Goal: Communication & Community: Answer question/provide support

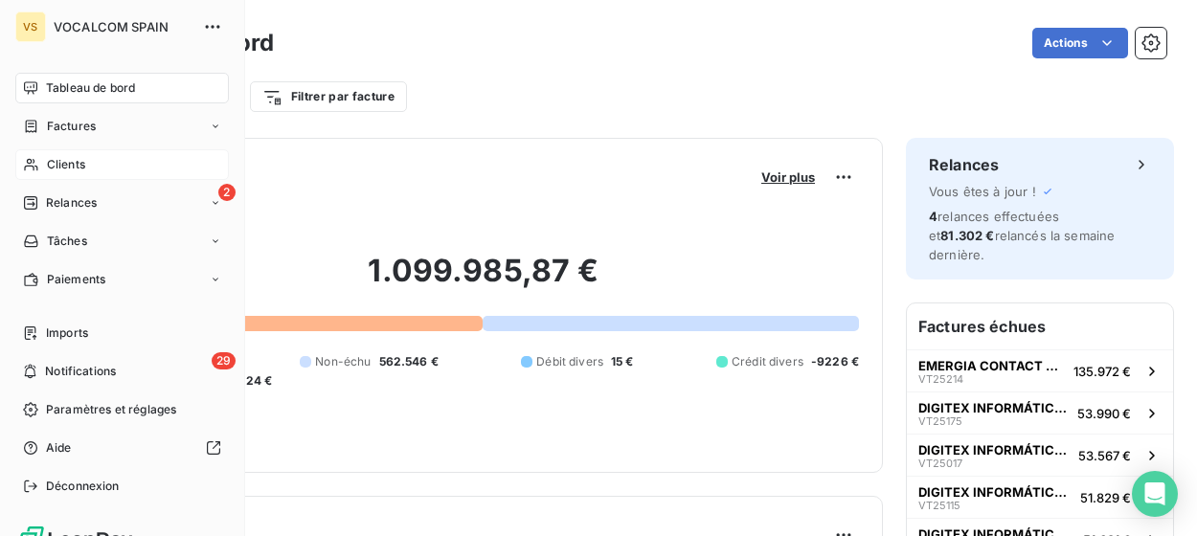
click at [69, 169] on span "Clients" at bounding box center [66, 164] width 38 height 17
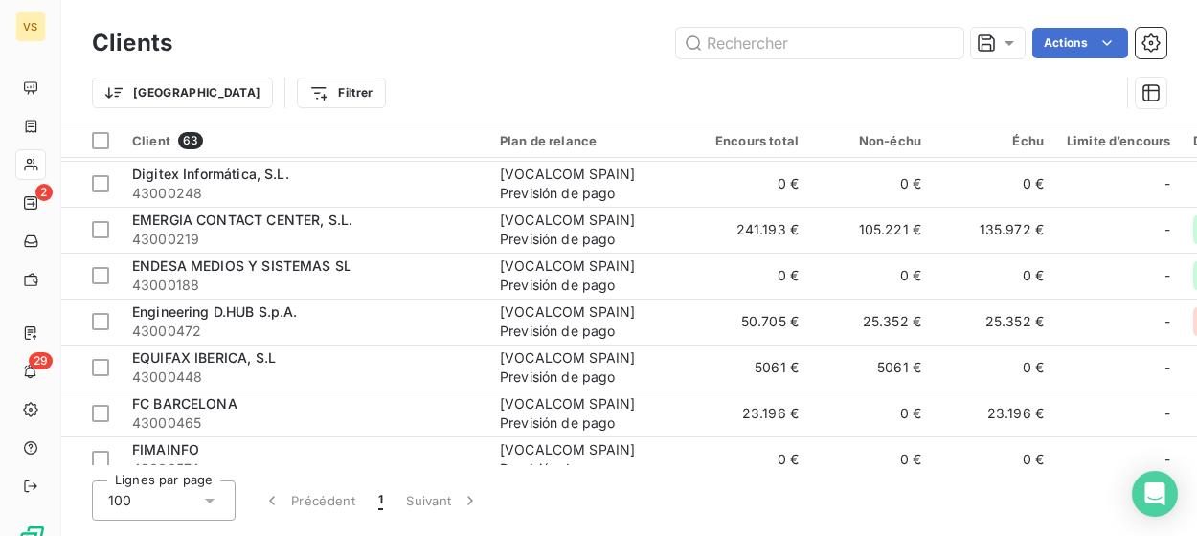
scroll to position [958, 0]
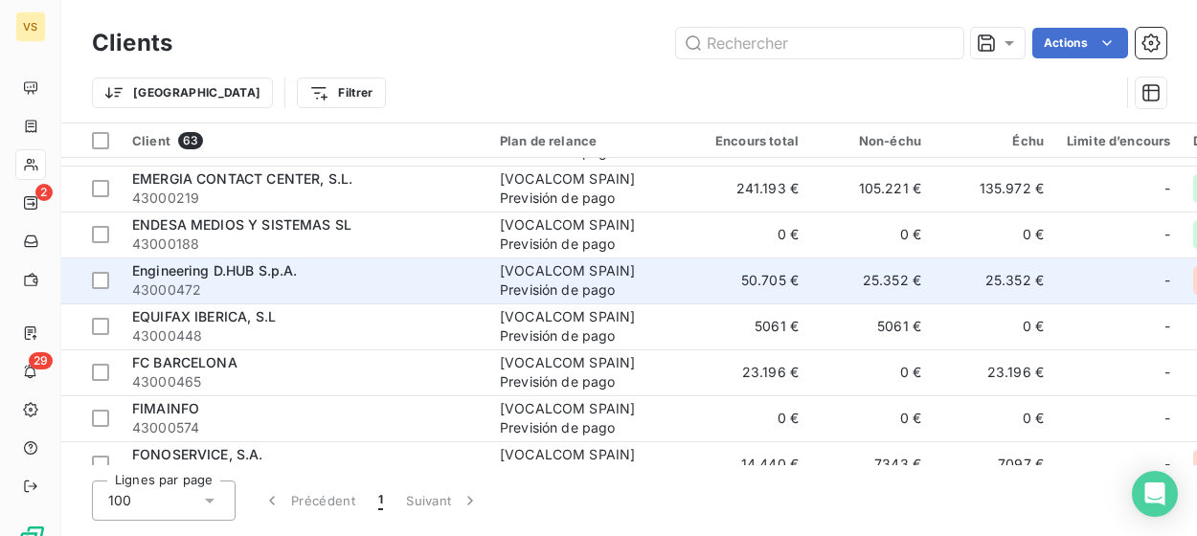
click at [272, 279] on div "Engineering D.HUB S.p.A." at bounding box center [304, 270] width 345 height 19
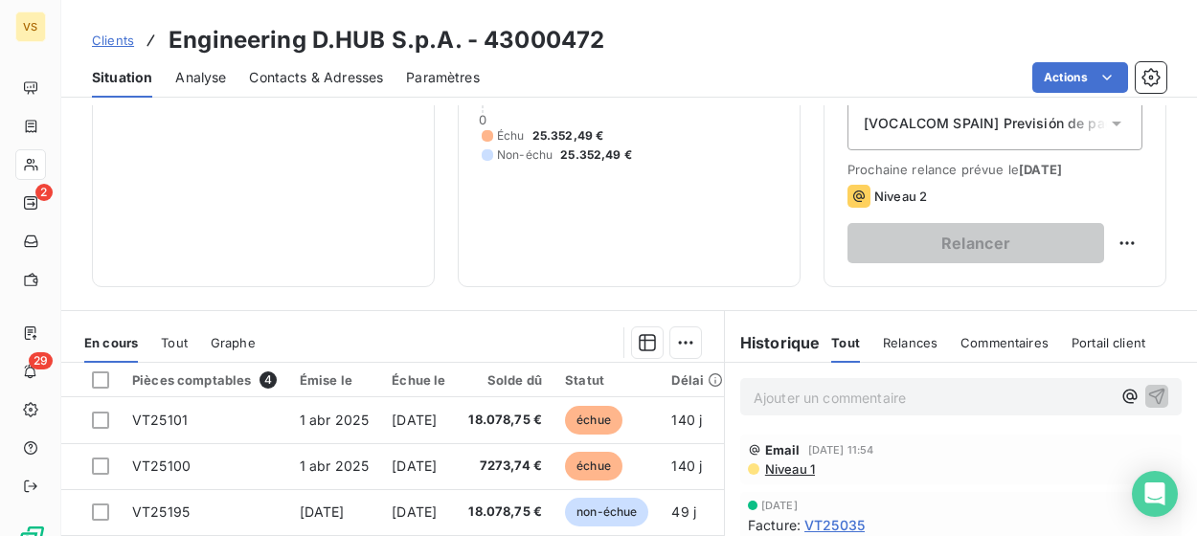
scroll to position [287, 0]
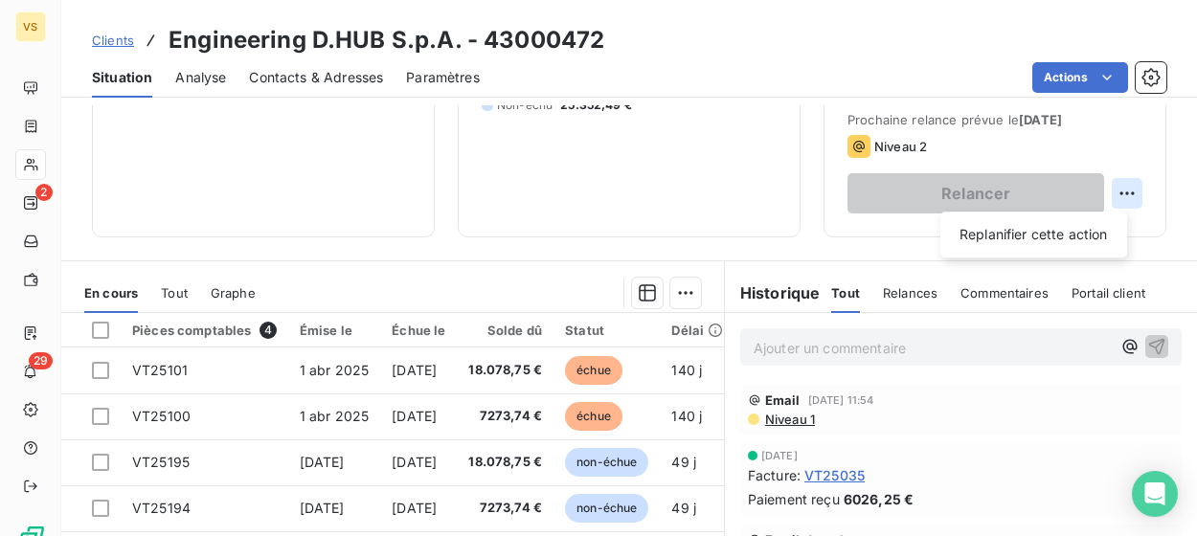
click at [1111, 192] on html "VS 2 29 Clients Engineering D.HUB S.p.A. - 43000472 Situation Analyse Contacts …" at bounding box center [598, 268] width 1197 height 536
click at [1081, 233] on div "Replanifier cette action" at bounding box center [1033, 234] width 171 height 31
select select "7"
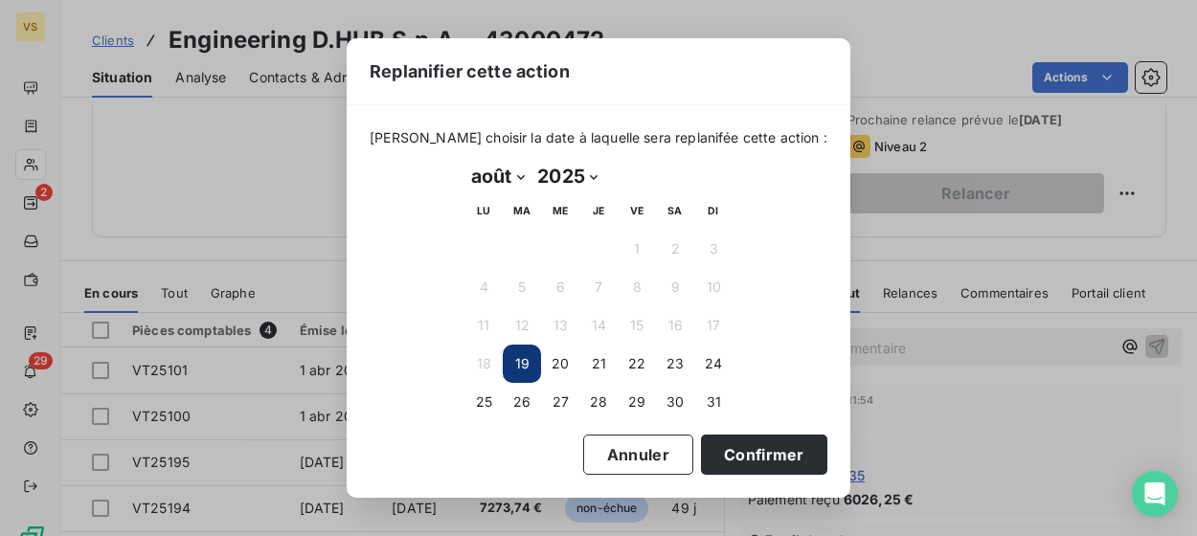
click at [522, 356] on button "19" at bounding box center [522, 364] width 38 height 38
click at [725, 453] on button "Confirmer" at bounding box center [764, 455] width 126 height 40
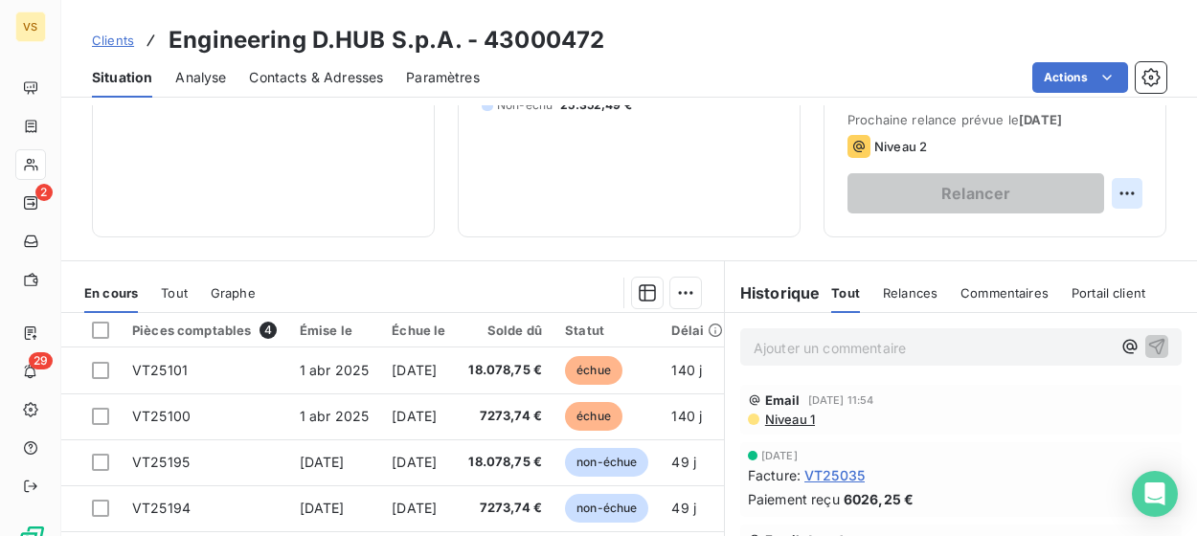
click at [1103, 185] on html "VS 2 29 Clients Engineering D.HUB S.p.A. - 43000472 Situation Analyse Contacts …" at bounding box center [598, 268] width 1197 height 536
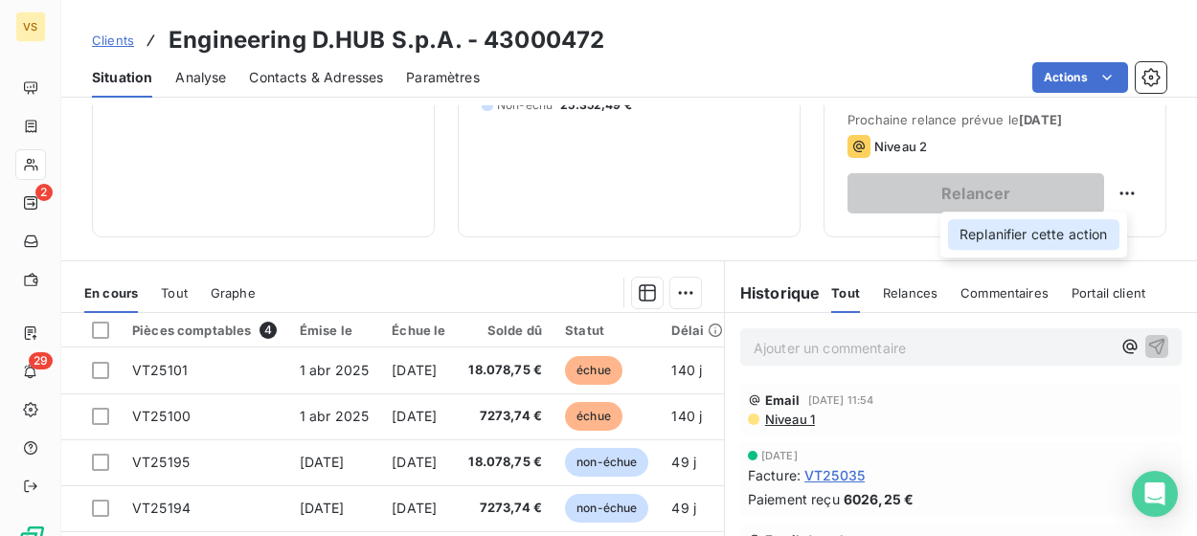
click at [1009, 233] on div "Replanifier cette action" at bounding box center [1033, 234] width 171 height 31
select select "7"
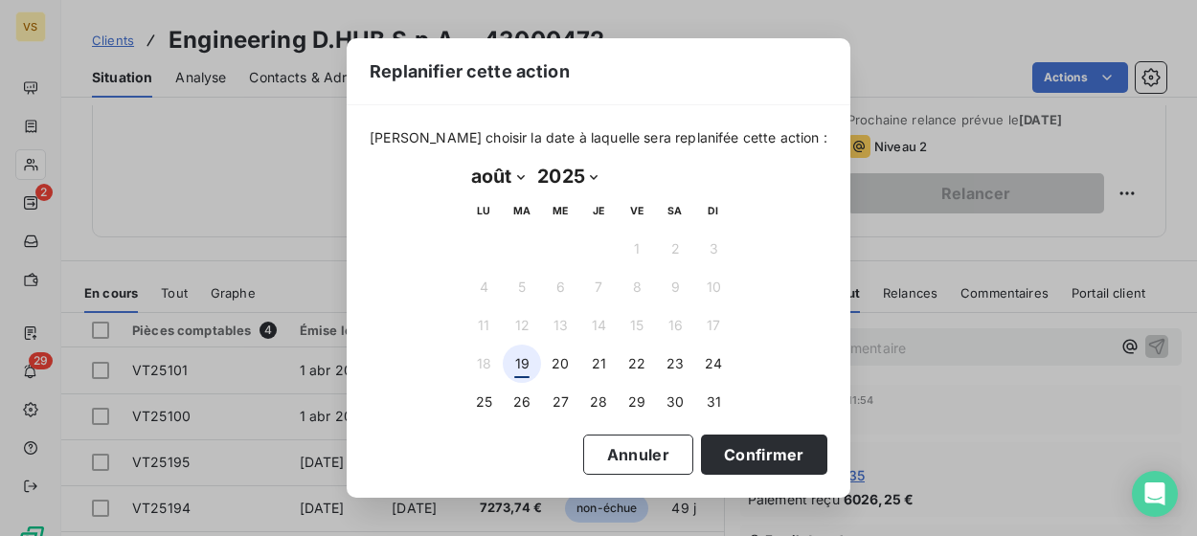
click at [531, 357] on button "19" at bounding box center [522, 364] width 38 height 38
click at [716, 460] on button "Confirmer" at bounding box center [764, 455] width 126 height 40
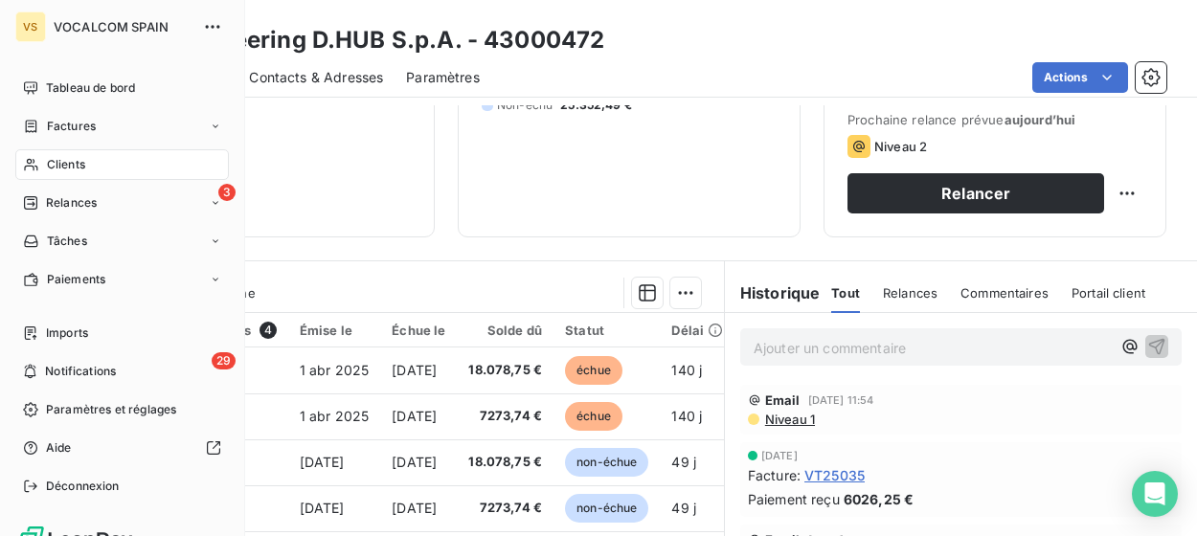
click at [56, 159] on span "Clients" at bounding box center [66, 164] width 38 height 17
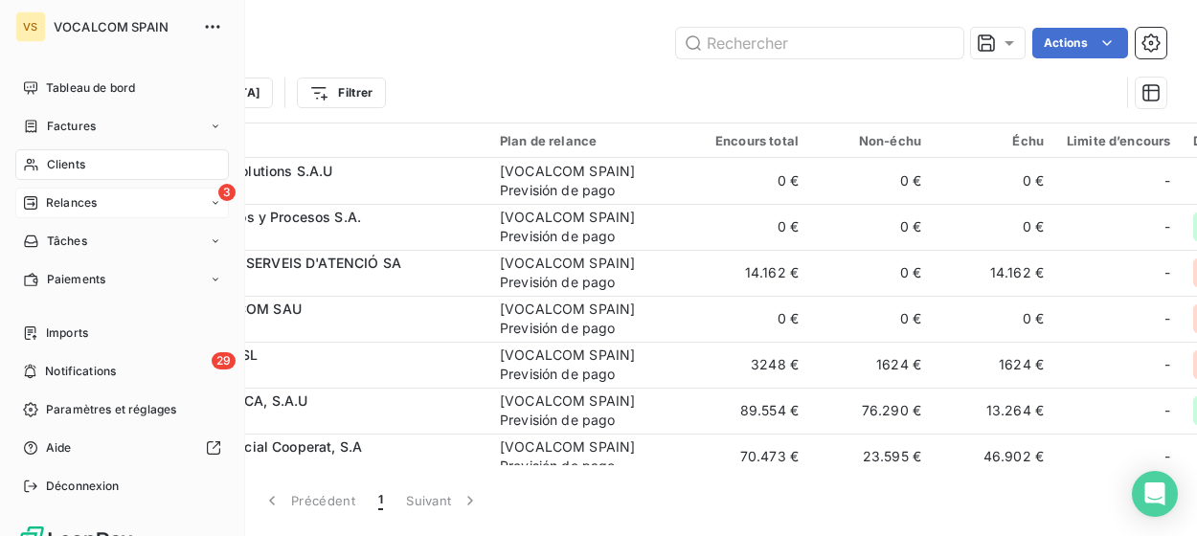
click at [84, 207] on span "Relances" at bounding box center [71, 202] width 51 height 17
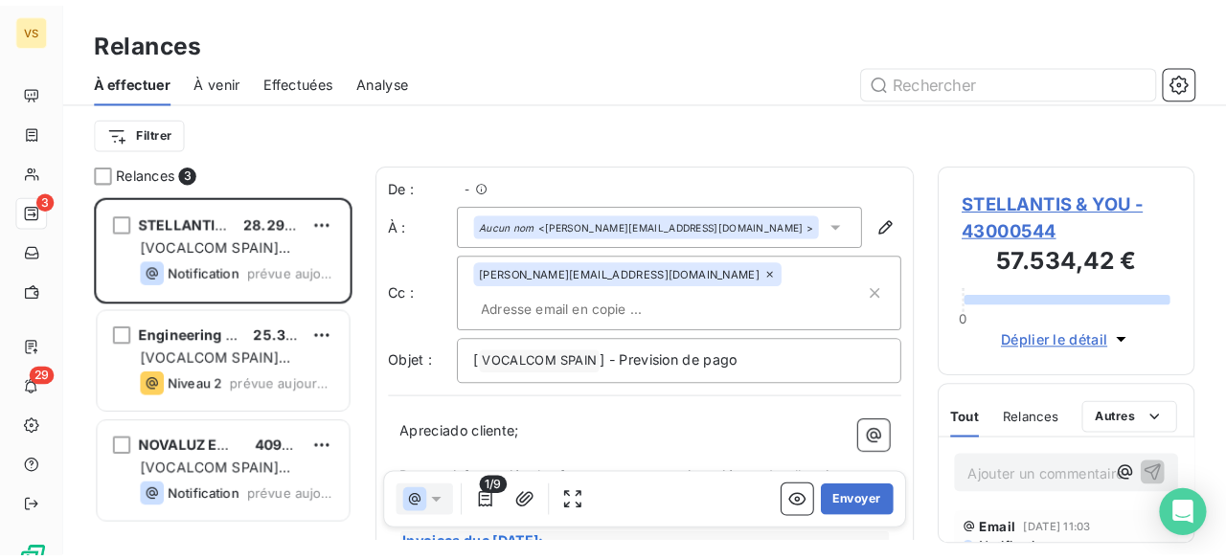
scroll to position [333, 237]
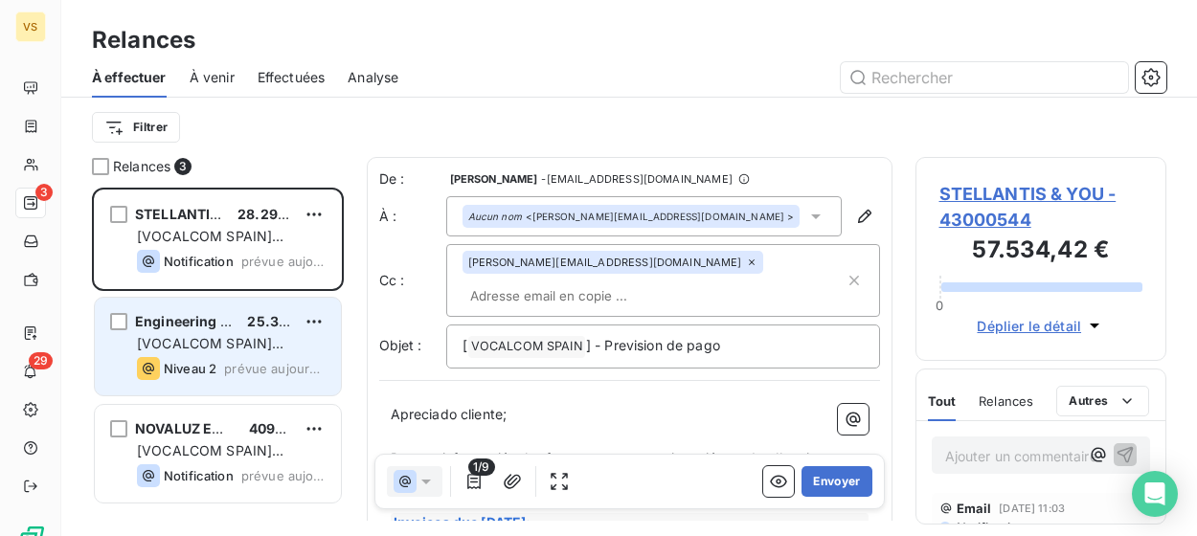
click at [173, 343] on span "[VOCALCOM SPAIN] Previsión de pago" at bounding box center [210, 352] width 147 height 35
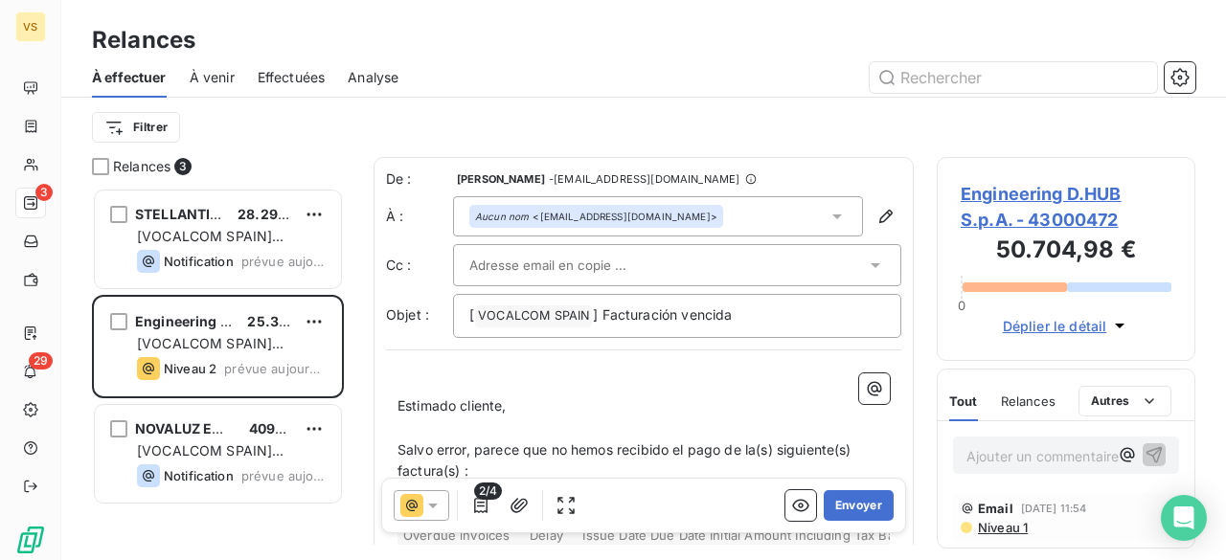
scroll to position [358, 243]
click at [596, 256] on input "text" at bounding box center [572, 265] width 206 height 29
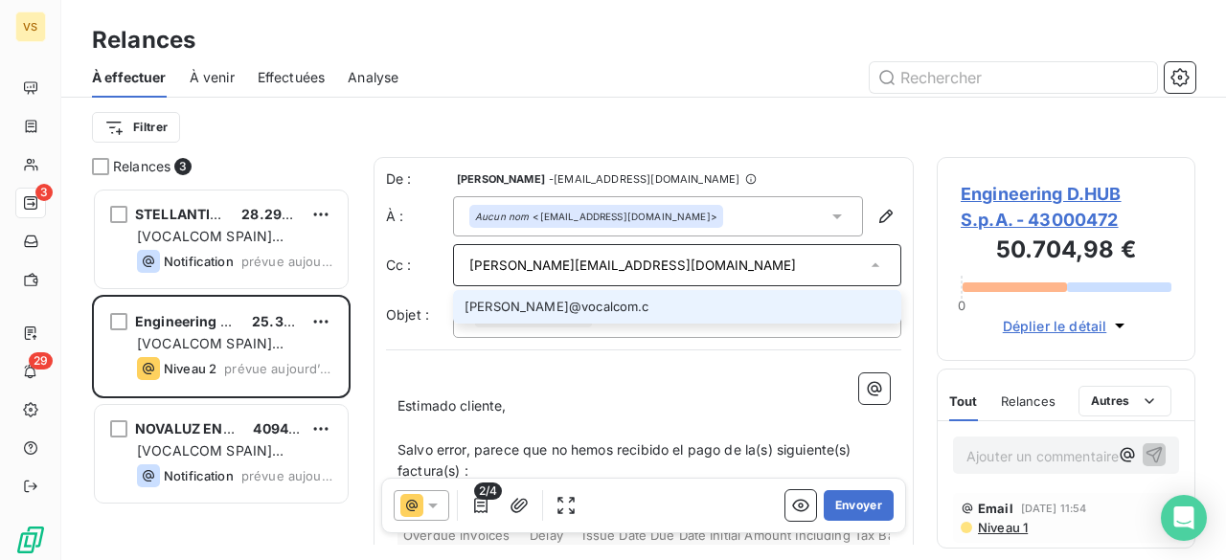
type input "[EMAIL_ADDRESS][DOMAIN_NAME]"
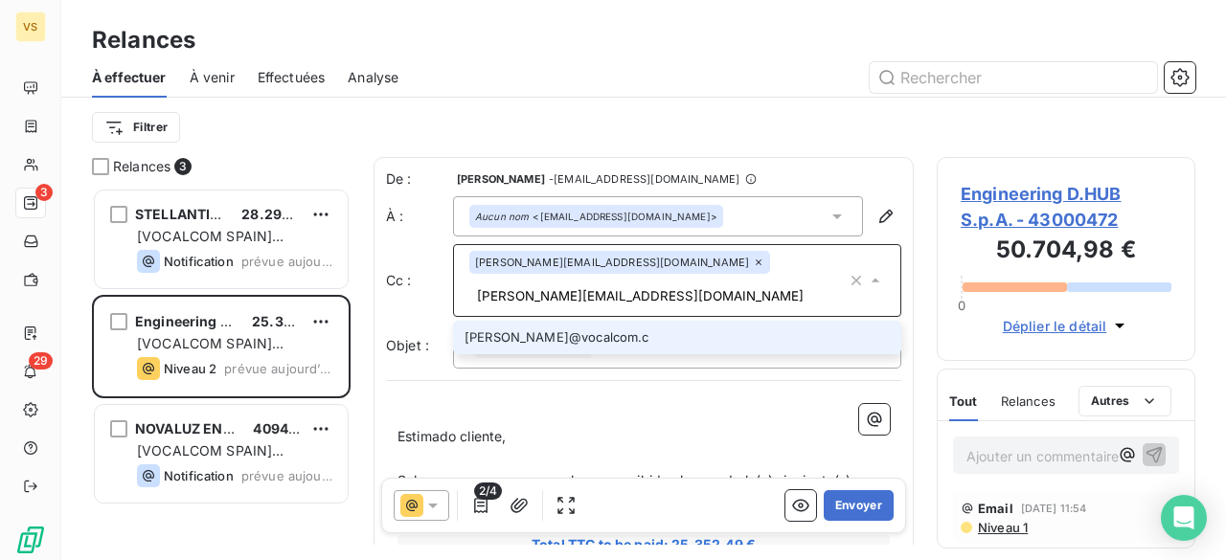
type input "[PERSON_NAME][EMAIL_ADDRESS][DOMAIN_NAME]"
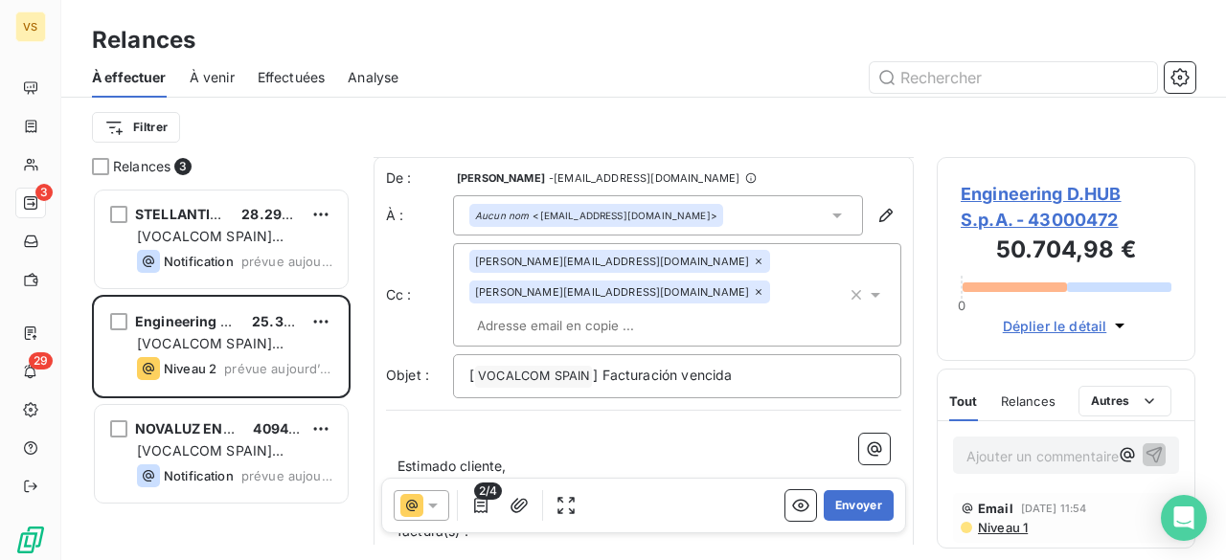
scroll to position [0, 0]
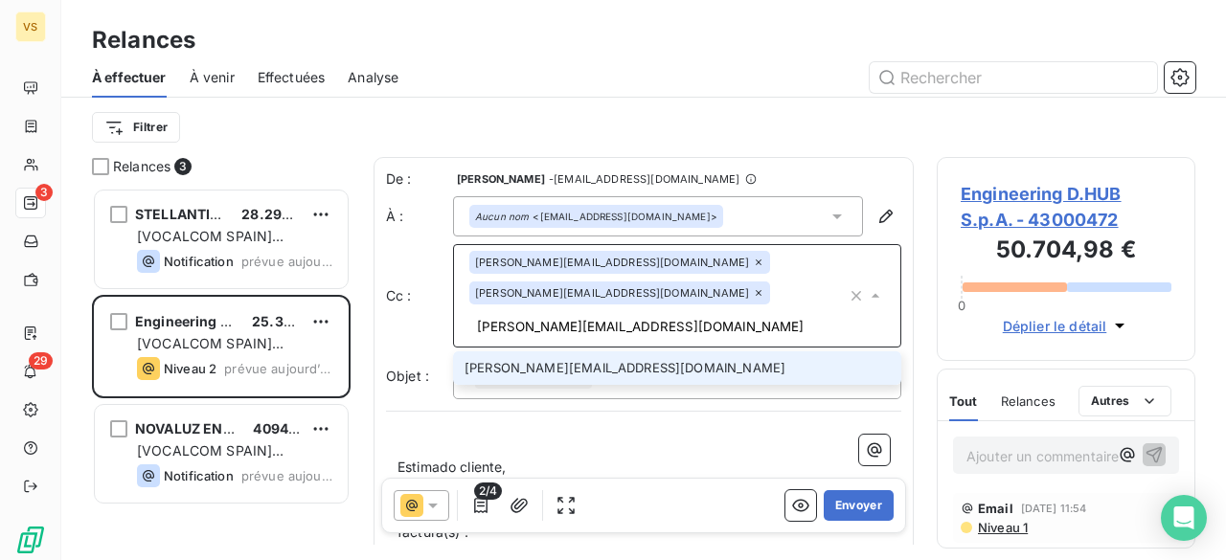
type input "l.lavorato@vocalcom.com"
click at [576, 351] on li "l.lavorato@vocalcom.com" at bounding box center [677, 368] width 448 height 34
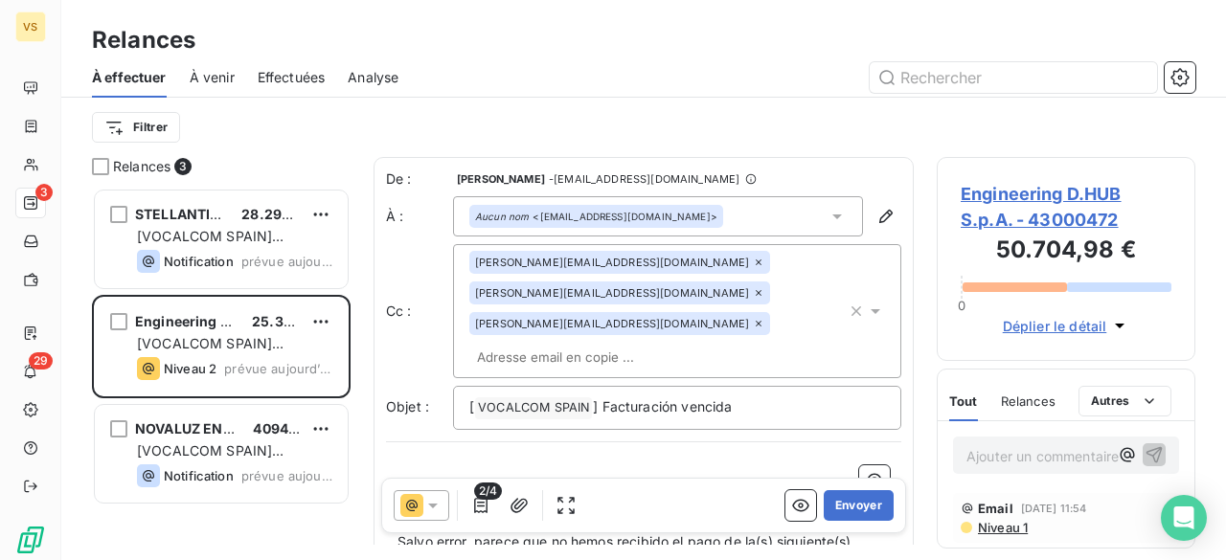
click at [426, 45] on div "Relances" at bounding box center [643, 40] width 1164 height 34
click at [776, 396] on p "[ VOCALCOM SPAIN ﻿ ] Facturación vencida" at bounding box center [677, 407] width 416 height 23
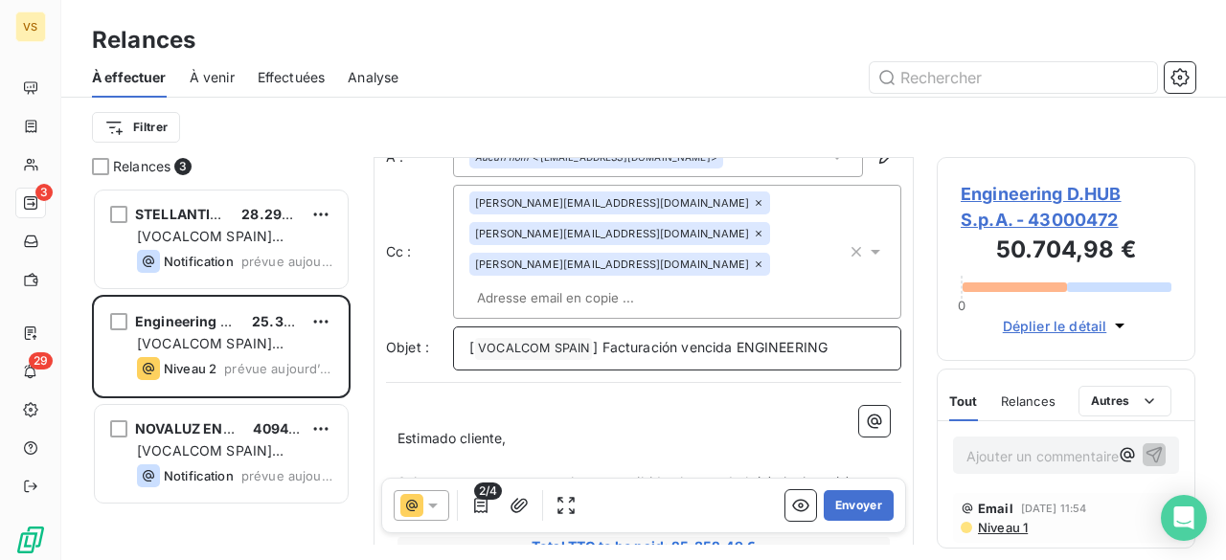
scroll to position [98, 0]
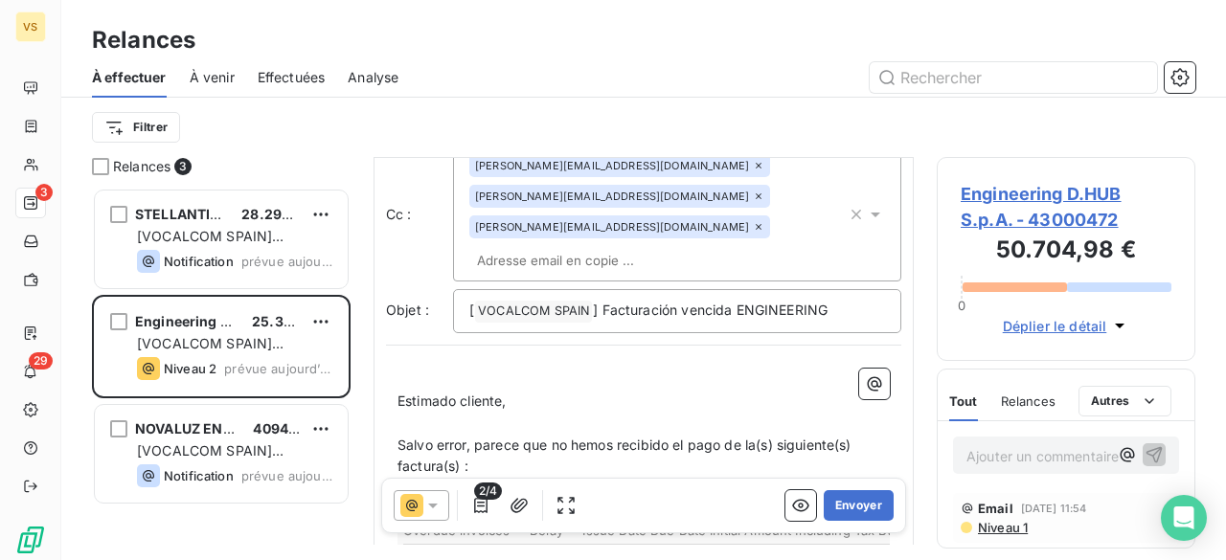
click at [760, 437] on span "Salvo error, parece que no hemos recibido el pago de la(s) siguiente(s) factura…" at bounding box center [626, 456] width 458 height 38
click at [764, 437] on span "Salvo error, parece que no hemos recibido el pago de las) siguiente(s) factura(…" at bounding box center [623, 456] width 453 height 38
click at [825, 437] on span "Salvo error, parece que no hemos recibido el pago de las siguiente(s) factura(s…" at bounding box center [621, 456] width 448 height 38
click at [835, 437] on span "Salvo error, parece que no hemos recibido el pago de las siguientes) factura(s)…" at bounding box center [618, 456] width 442 height 38
click at [442, 437] on span "Salvo error, parece que no hemos recibido el pago de las siguientes factura(s) :" at bounding box center [616, 456] width 438 height 38
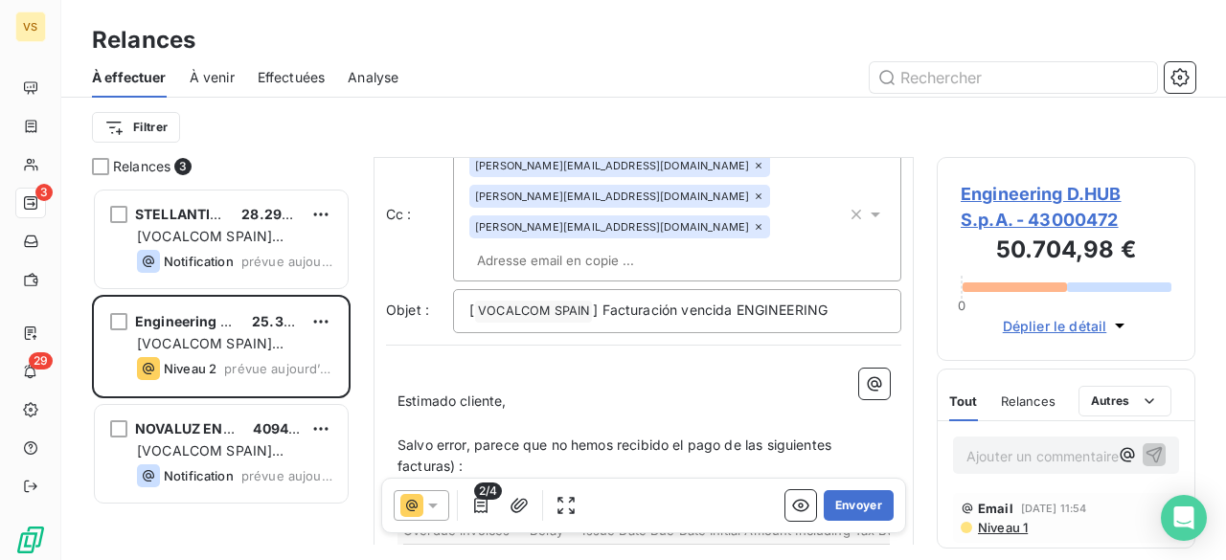
click at [448, 437] on span "Salvo error, parece que no hemos recibido el pago de las siguientes facturas) :" at bounding box center [616, 456] width 438 height 38
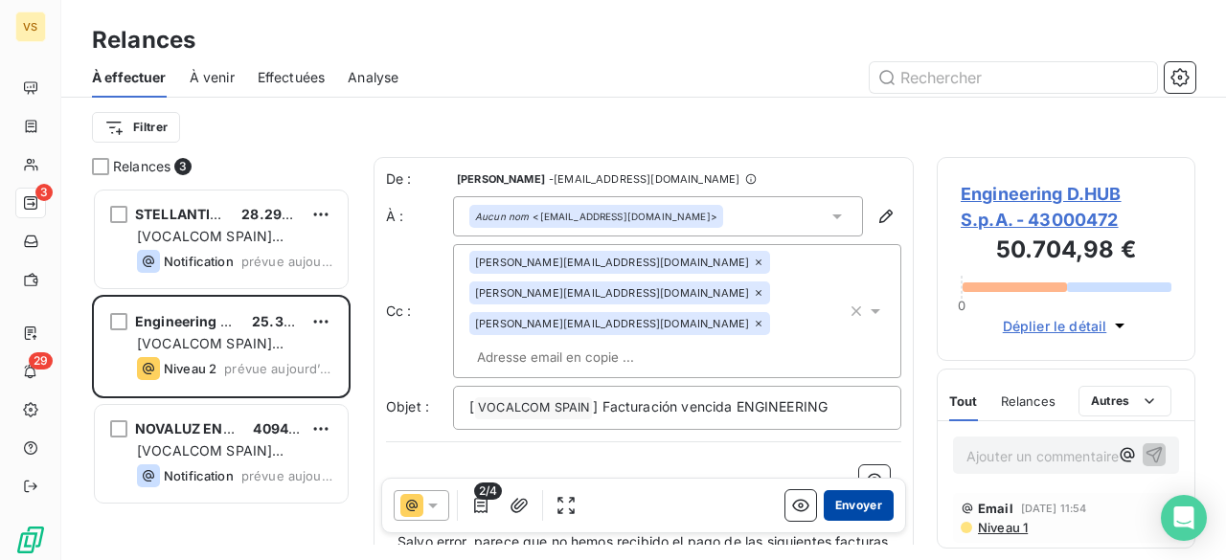
click at [848, 496] on button "Envoyer" at bounding box center [859, 505] width 70 height 31
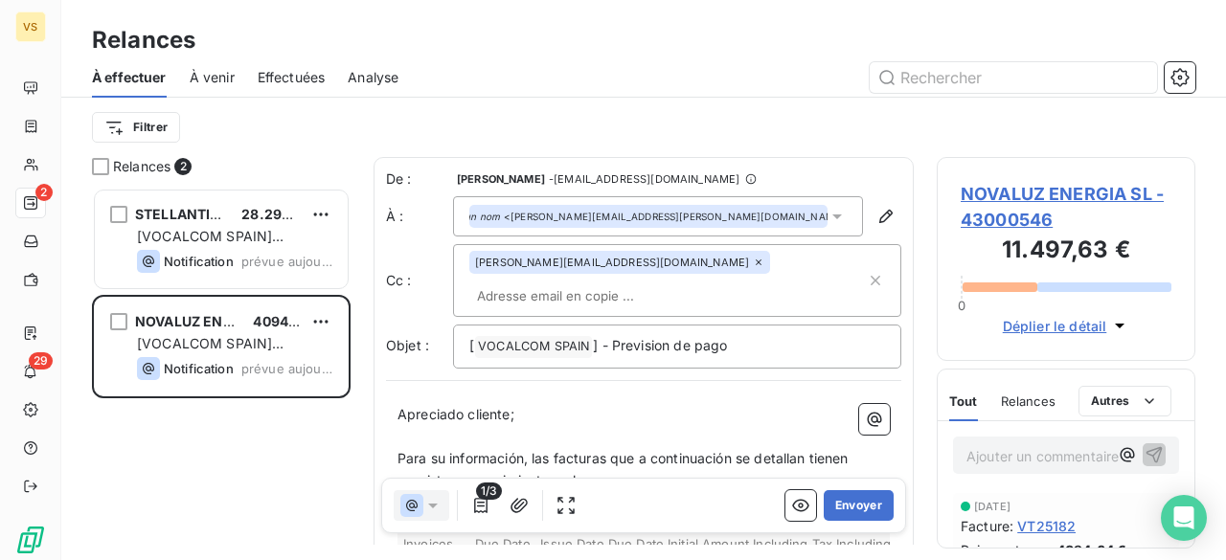
click at [629, 282] on input "text" at bounding box center [579, 296] width 221 height 29
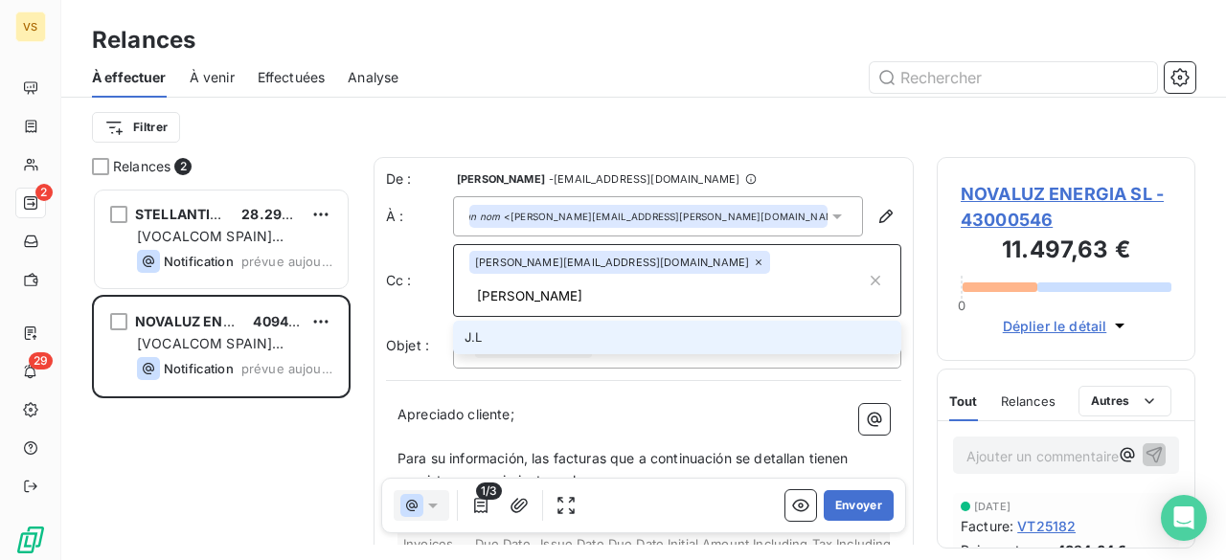
type input "J"
type input "[PERSON_NAME][EMAIL_ADDRESS][DOMAIN_NAME]"
click at [600, 321] on li "[PERSON_NAME][EMAIL_ADDRESS][DOMAIN_NAME]" at bounding box center [677, 338] width 448 height 34
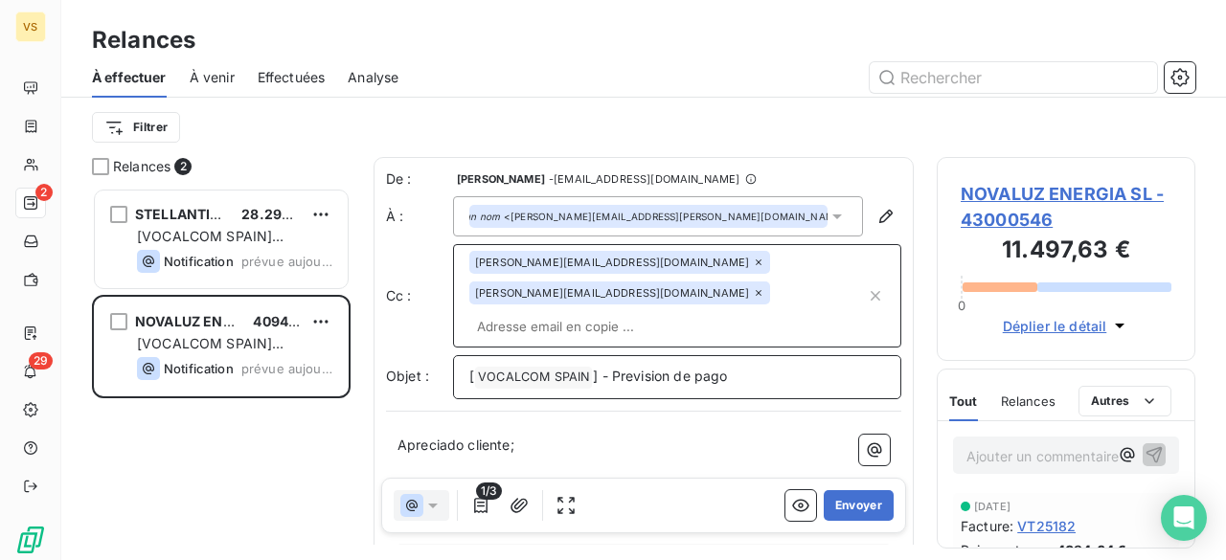
click at [766, 366] on p "[ VOCALCOM SPAIN ﻿ ] - Prevision de pago" at bounding box center [677, 377] width 416 height 23
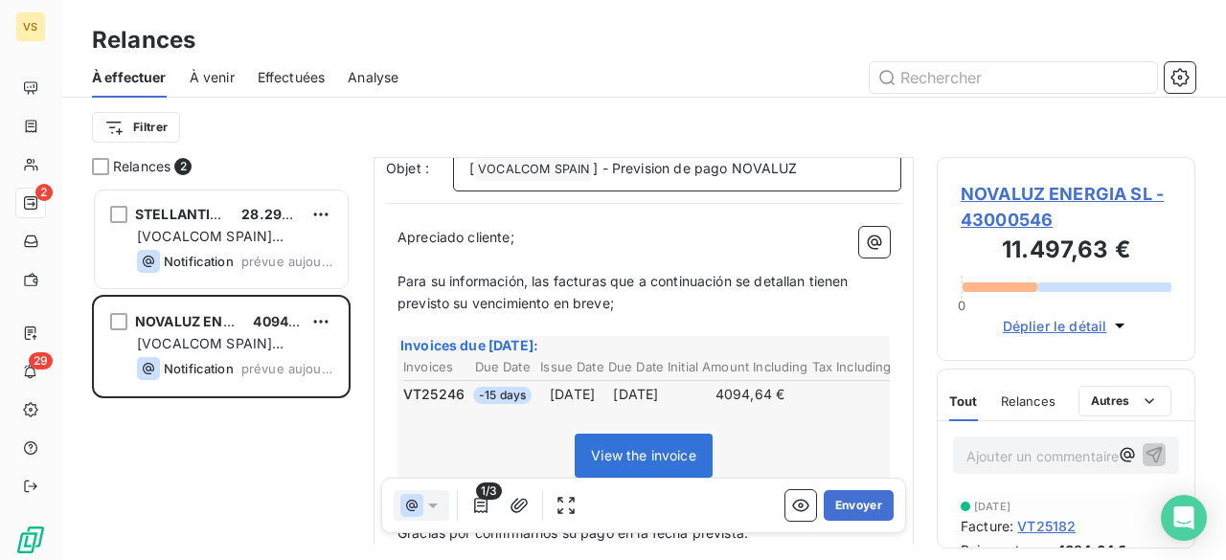
scroll to position [98, 0]
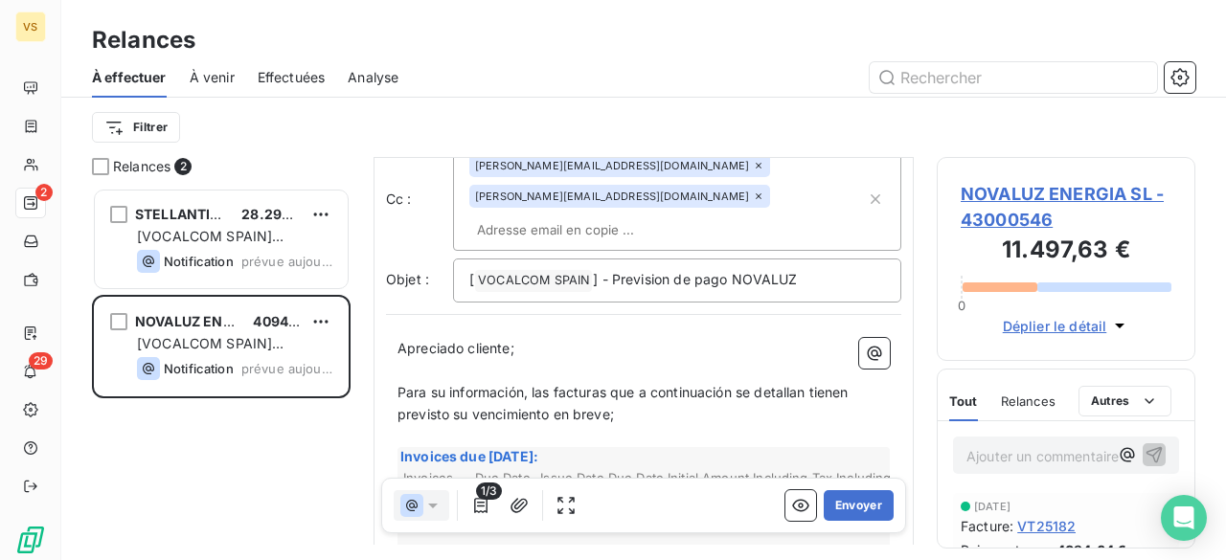
click at [546, 384] on span "Para su información, las facturas que a continuación se detallan tienen previst…" at bounding box center [624, 403] width 455 height 38
click at [598, 384] on span "Para su información, la facturas que a continuación se detallan tienen previsto…" at bounding box center [621, 403] width 448 height 38
click at [788, 384] on span "Para su información, la factura que a continuación se detallan tienen previsto …" at bounding box center [617, 403] width 441 height 38
click at [825, 384] on span "Para su información, la factura que a continuación se detalla tienen previsto s…" at bounding box center [641, 403] width 489 height 38
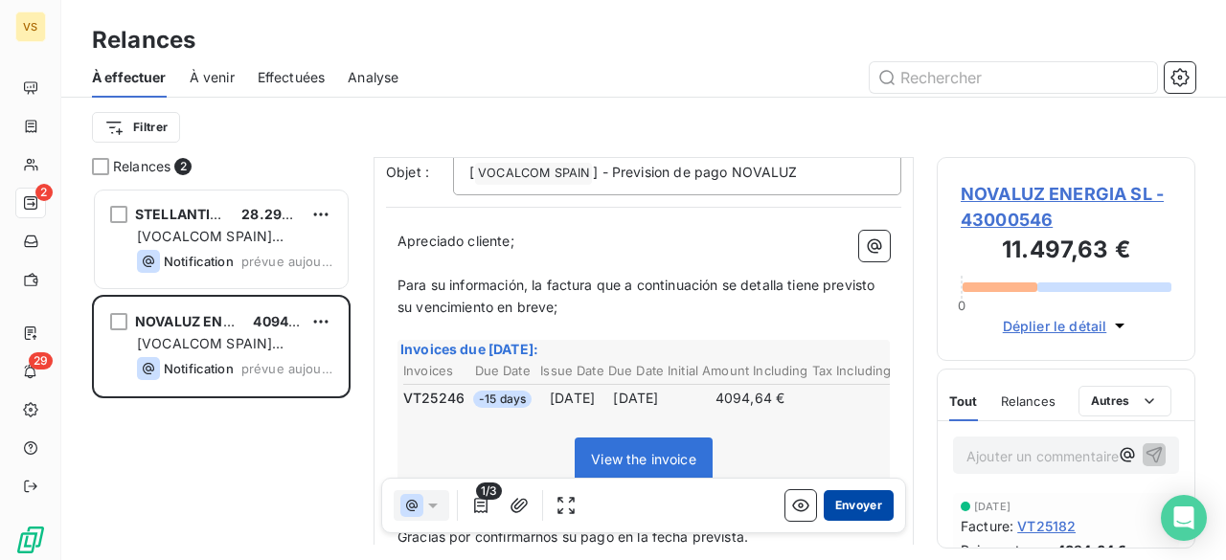
scroll to position [0, 0]
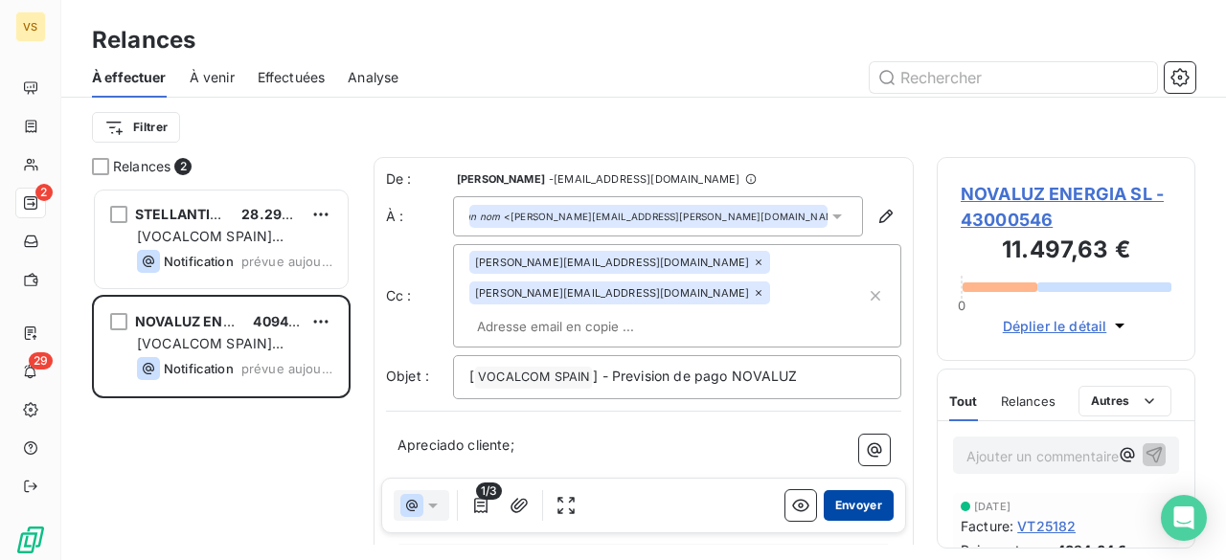
click at [855, 506] on button "Envoyer" at bounding box center [859, 505] width 70 height 31
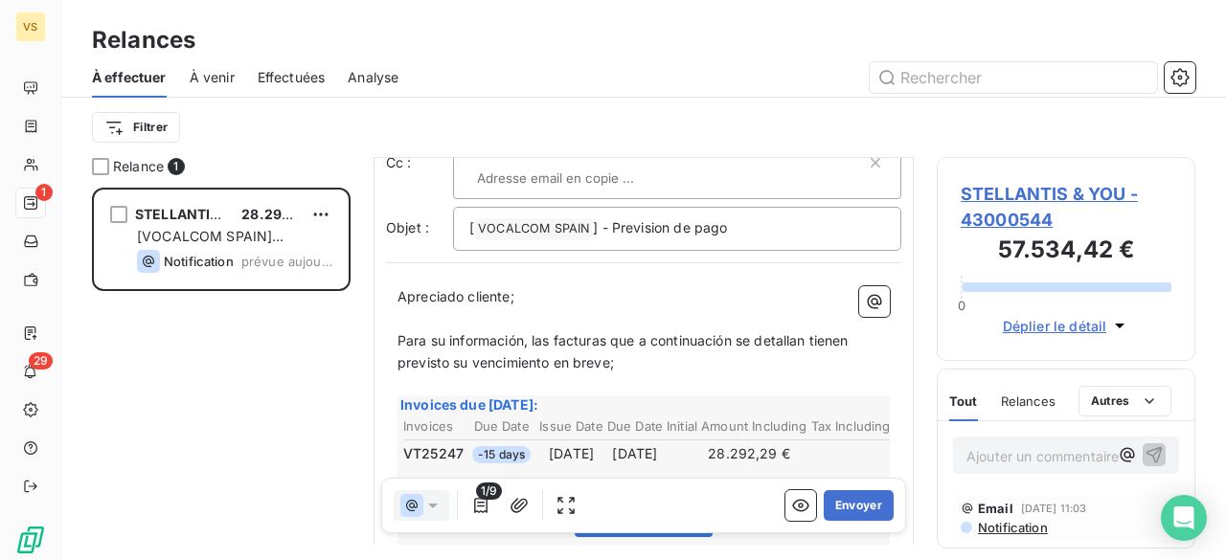
scroll to position [287, 0]
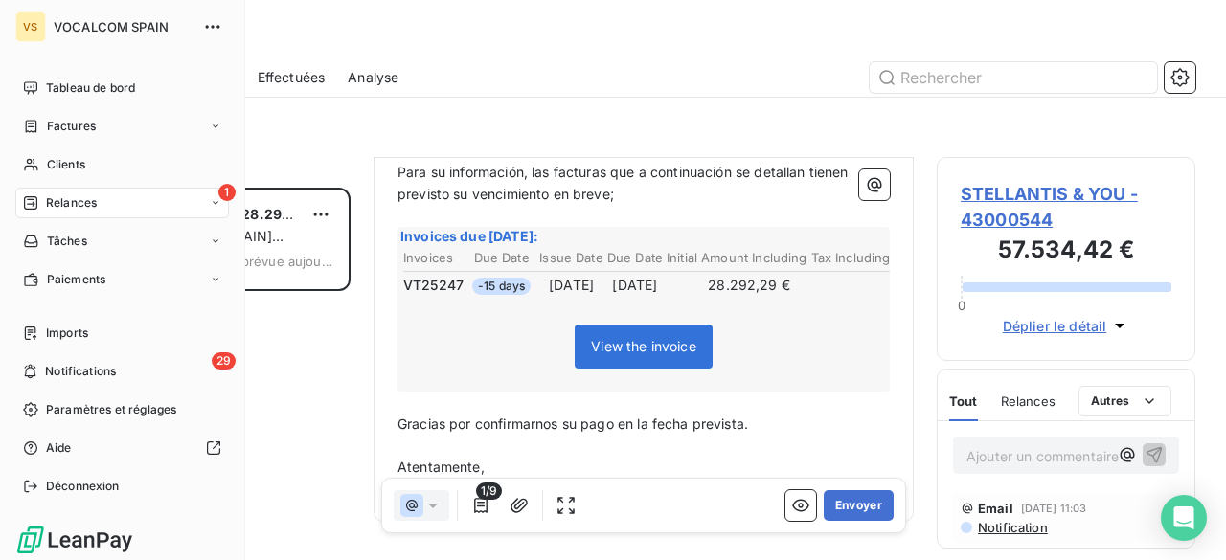
click at [121, 207] on div "1 Relances" at bounding box center [122, 203] width 214 height 31
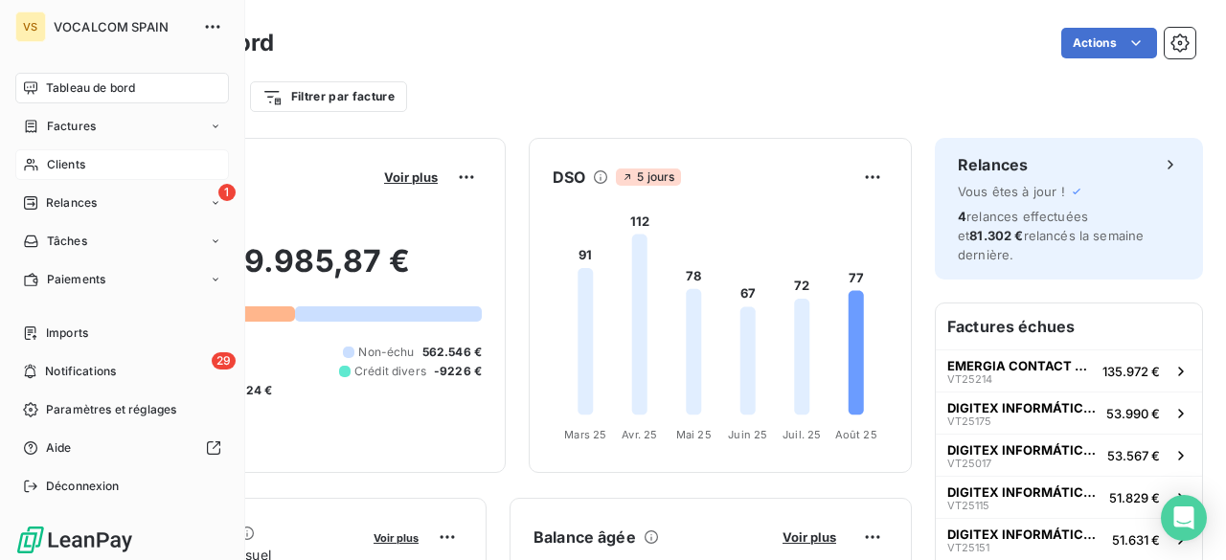
click at [68, 162] on span "Clients" at bounding box center [66, 164] width 38 height 17
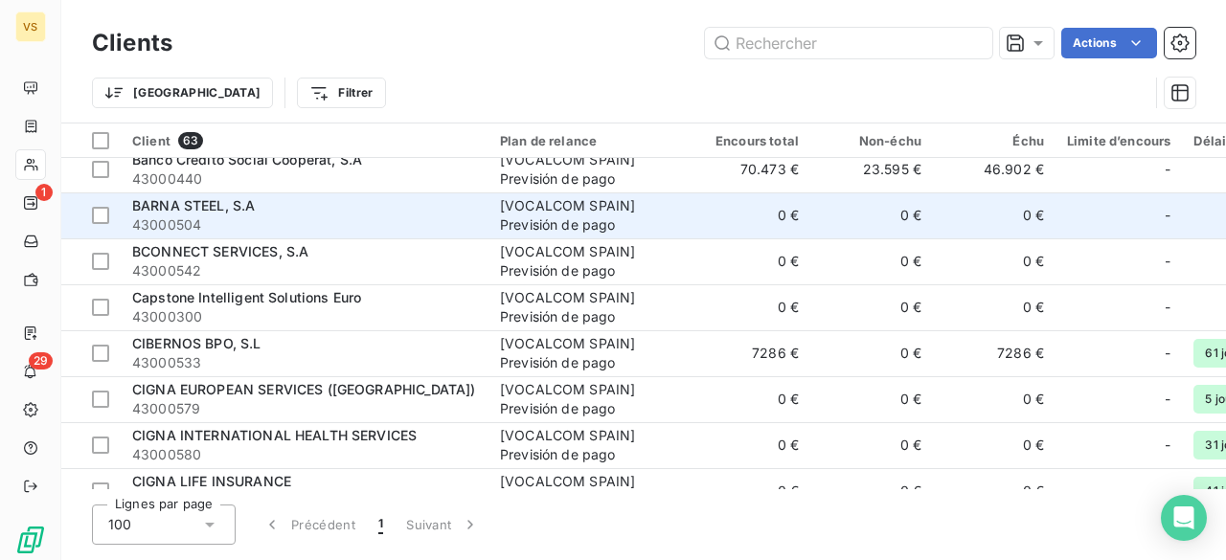
scroll to position [192, 0]
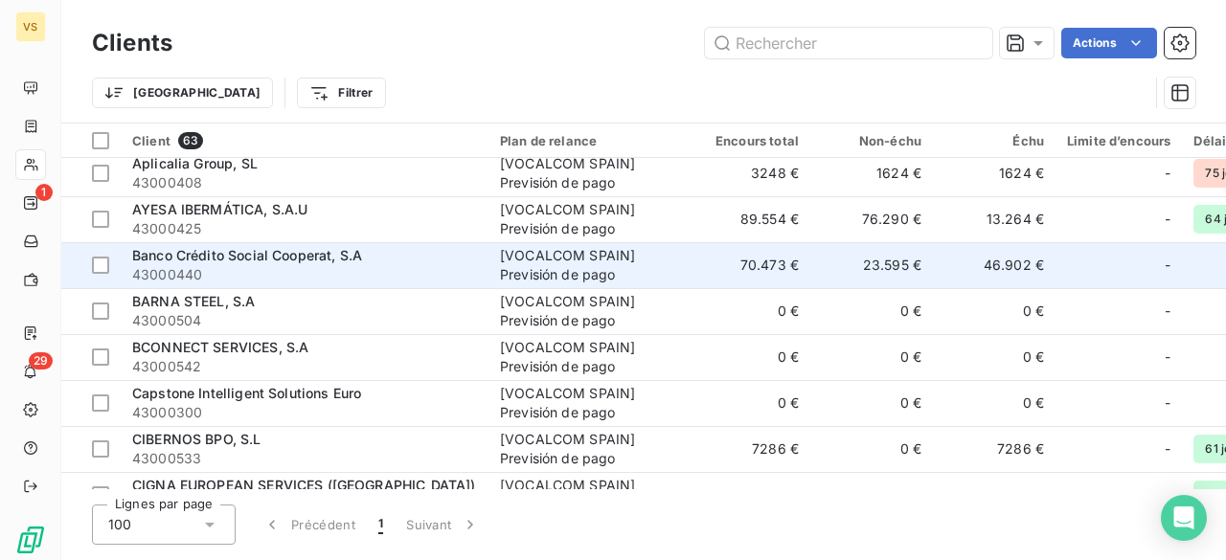
click at [345, 261] on span "Banco Crédito Social Cooperat, S.A" at bounding box center [247, 255] width 230 height 16
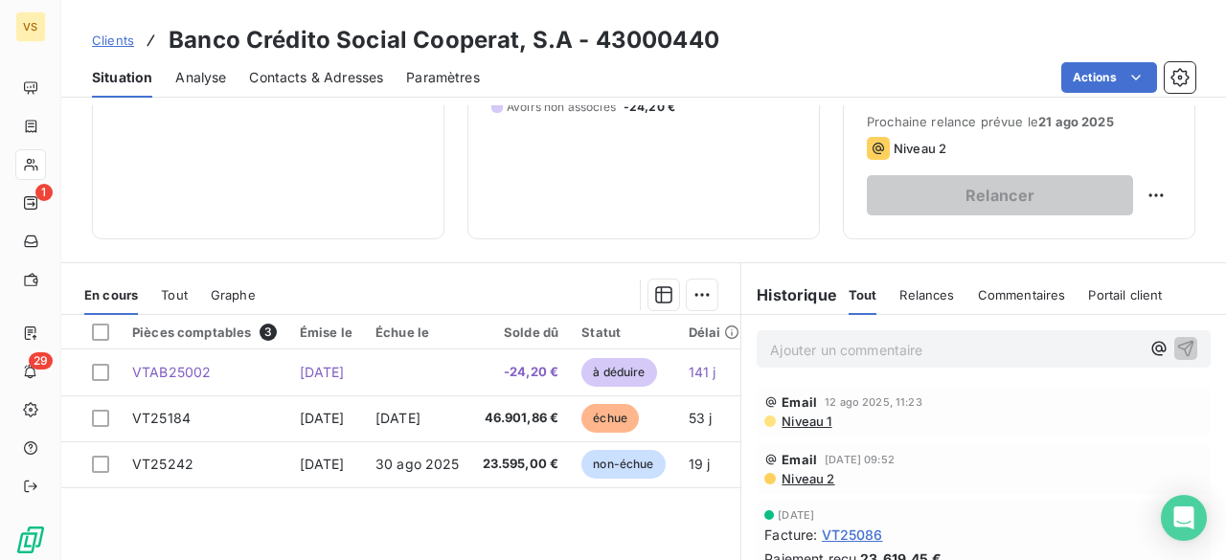
scroll to position [287, 0]
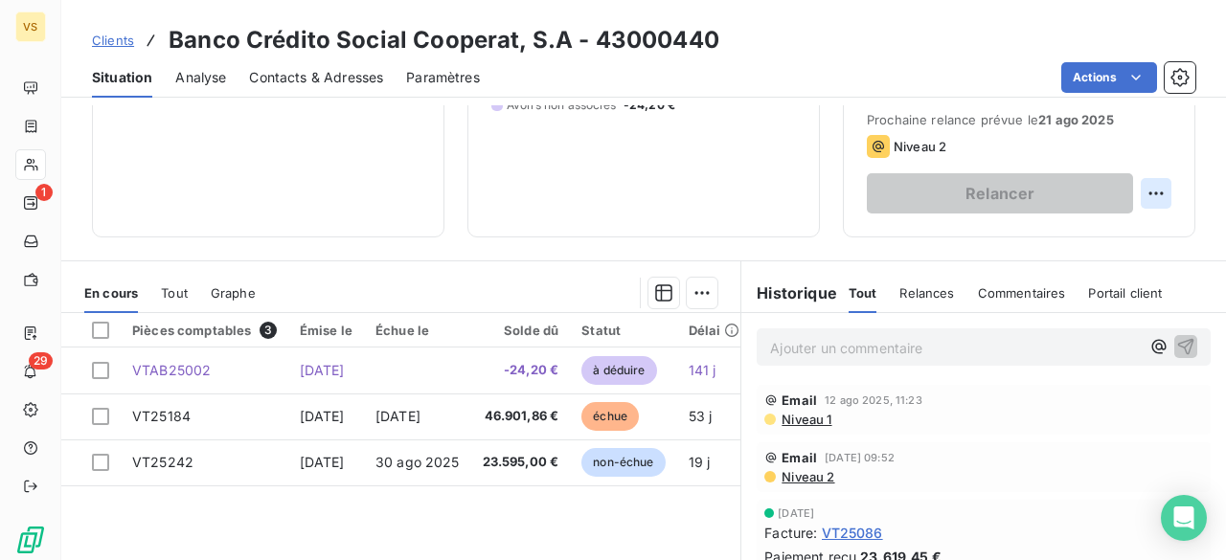
click at [1139, 194] on html "VS 1 29 Clients Banco Crédito Social Cooperat, S.A - 43000440 Situation Analyse…" at bounding box center [613, 280] width 1226 height 560
click at [1065, 240] on div "Replanifier cette action" at bounding box center [1062, 234] width 171 height 31
select select "7"
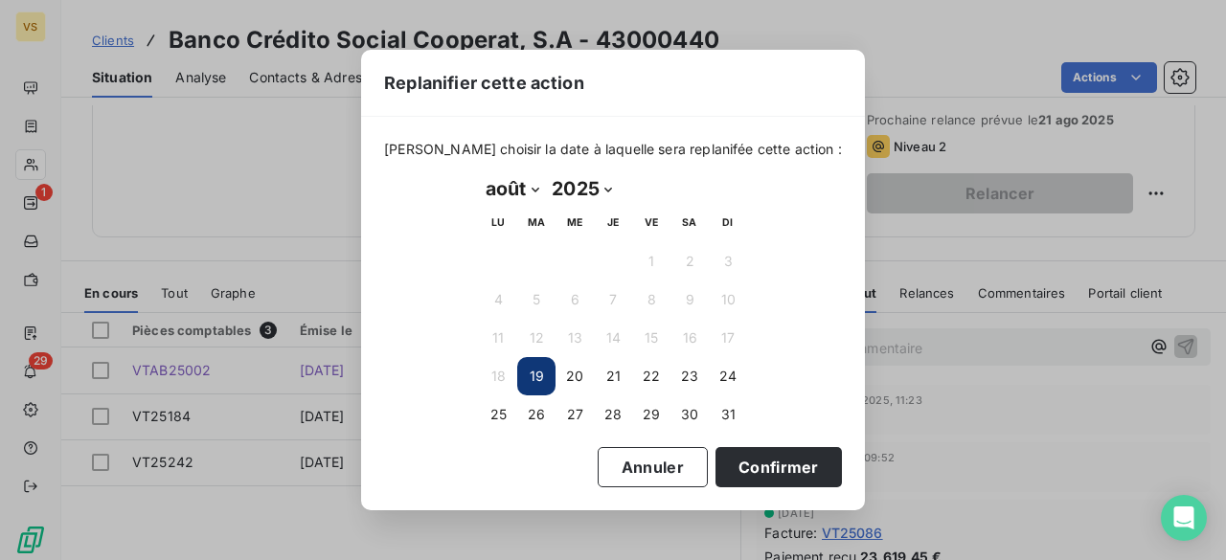
click at [525, 379] on button "19" at bounding box center [536, 376] width 38 height 38
click at [529, 372] on button "19" at bounding box center [536, 376] width 38 height 38
click at [756, 472] on button "Confirmer" at bounding box center [778, 467] width 126 height 40
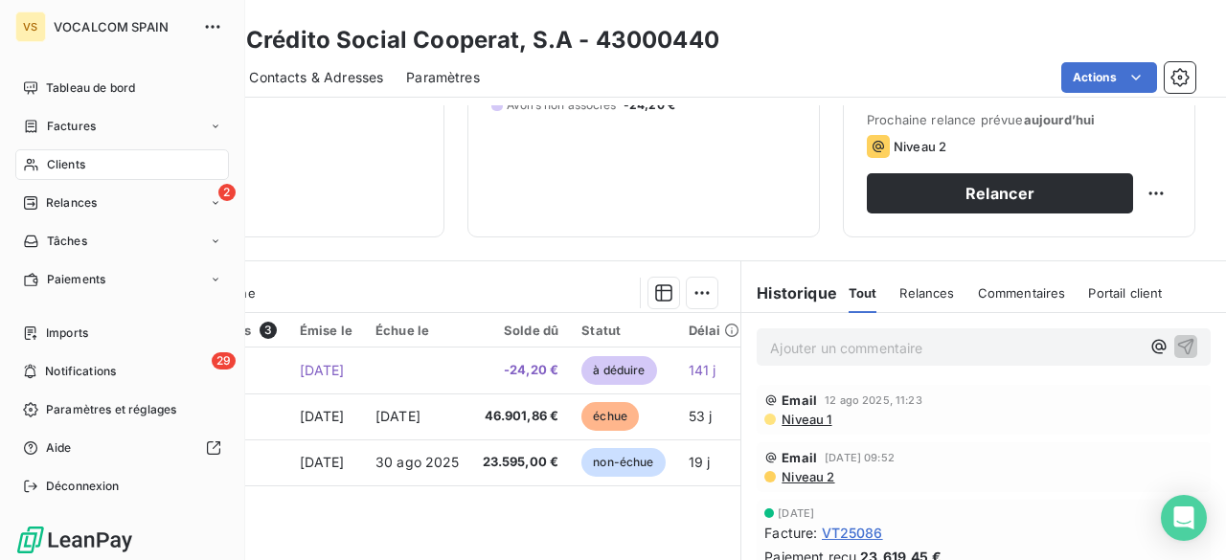
click at [61, 154] on div "Clients" at bounding box center [122, 164] width 214 height 31
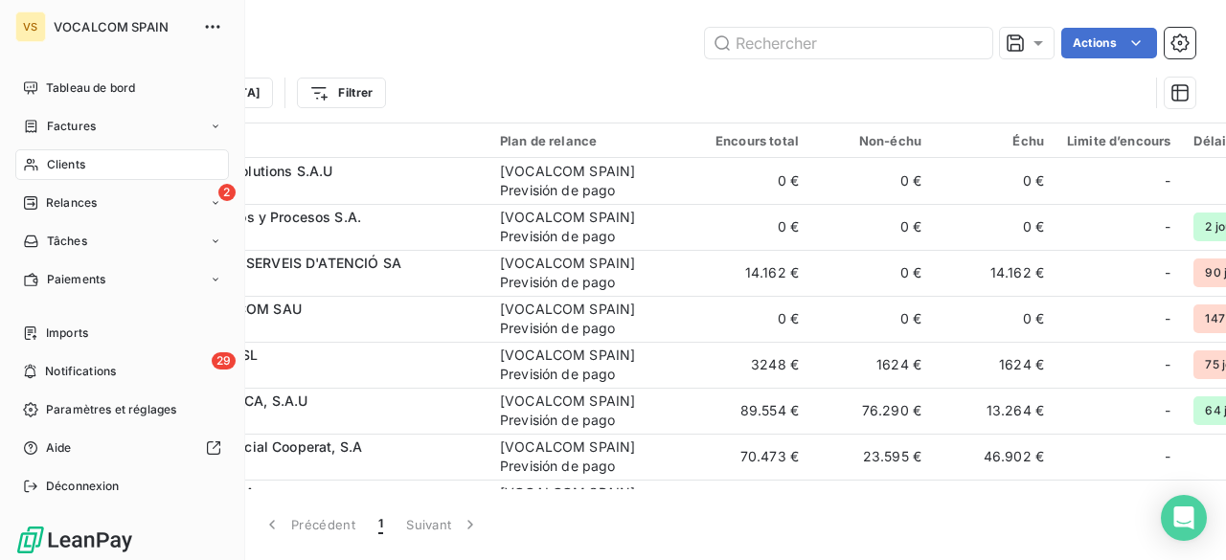
click at [50, 202] on span "Relances" at bounding box center [71, 202] width 51 height 17
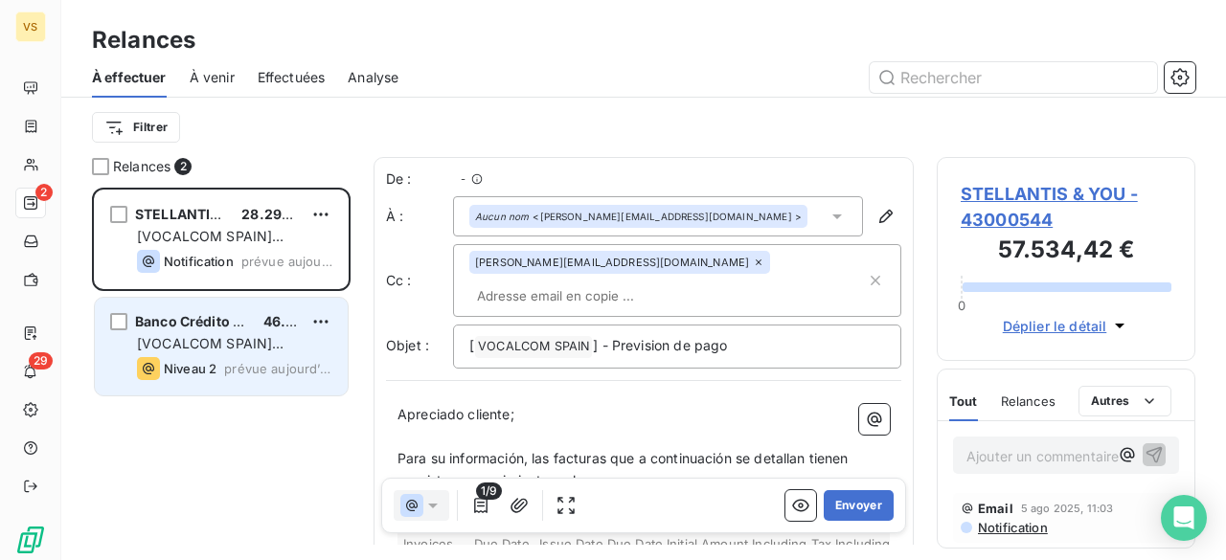
scroll to position [358, 243]
click at [270, 323] on span "46.877,66 €" at bounding box center [303, 321] width 80 height 16
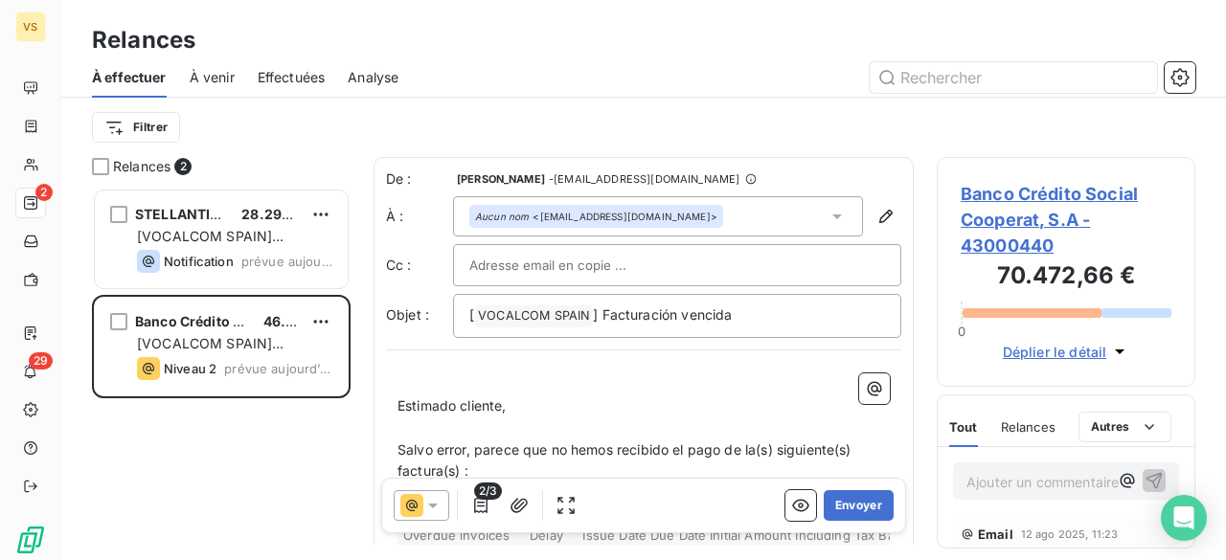
click at [631, 260] on input "text" at bounding box center [572, 265] width 206 height 29
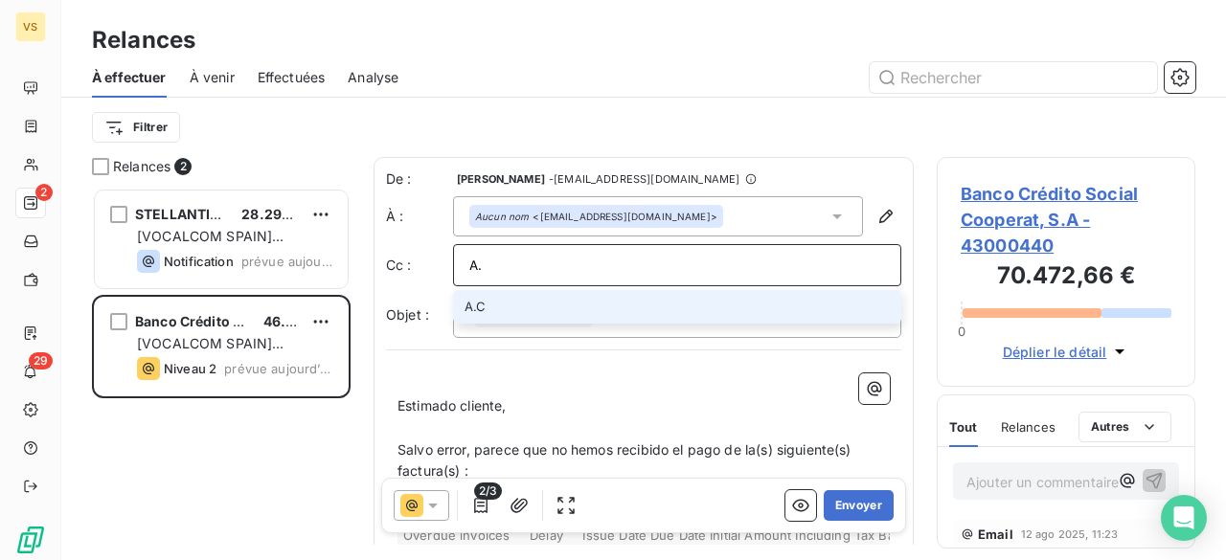
type input "A"
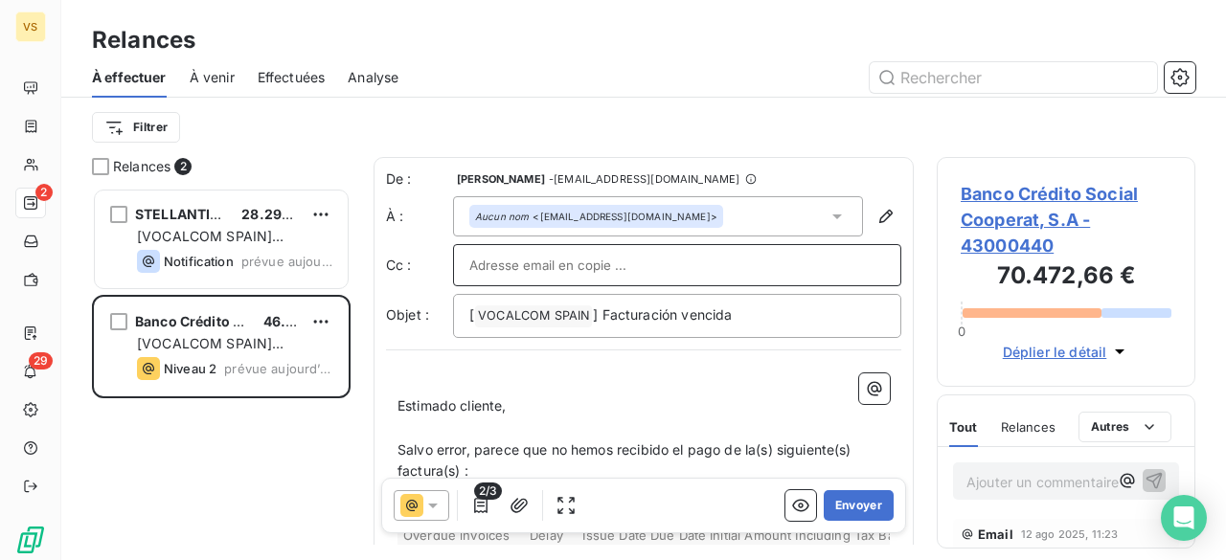
type input "A"
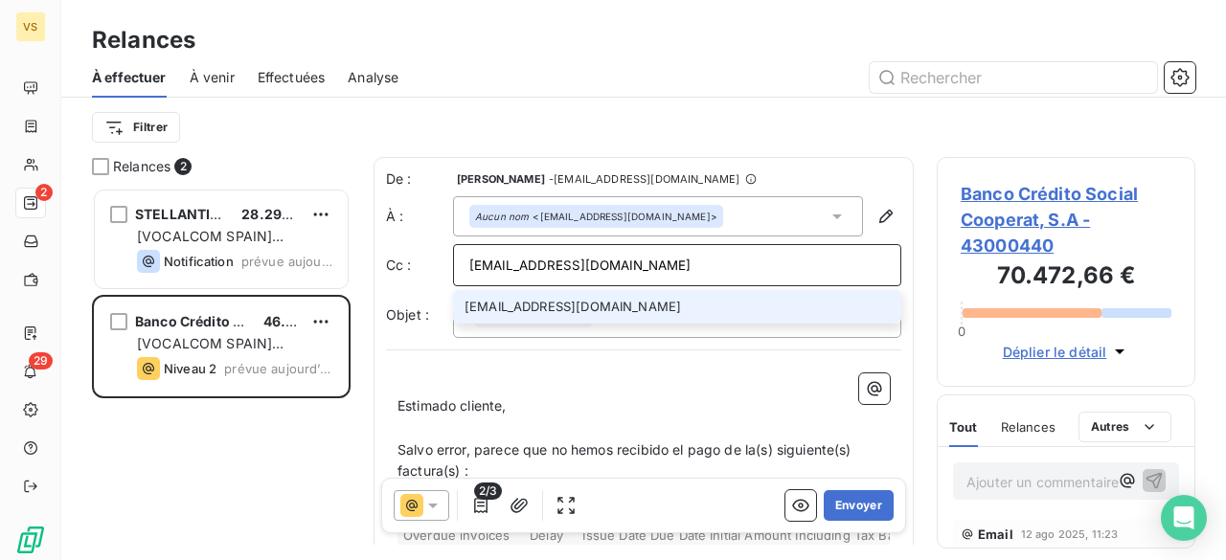
type input "[EMAIL_ADDRESS][DOMAIN_NAME]"
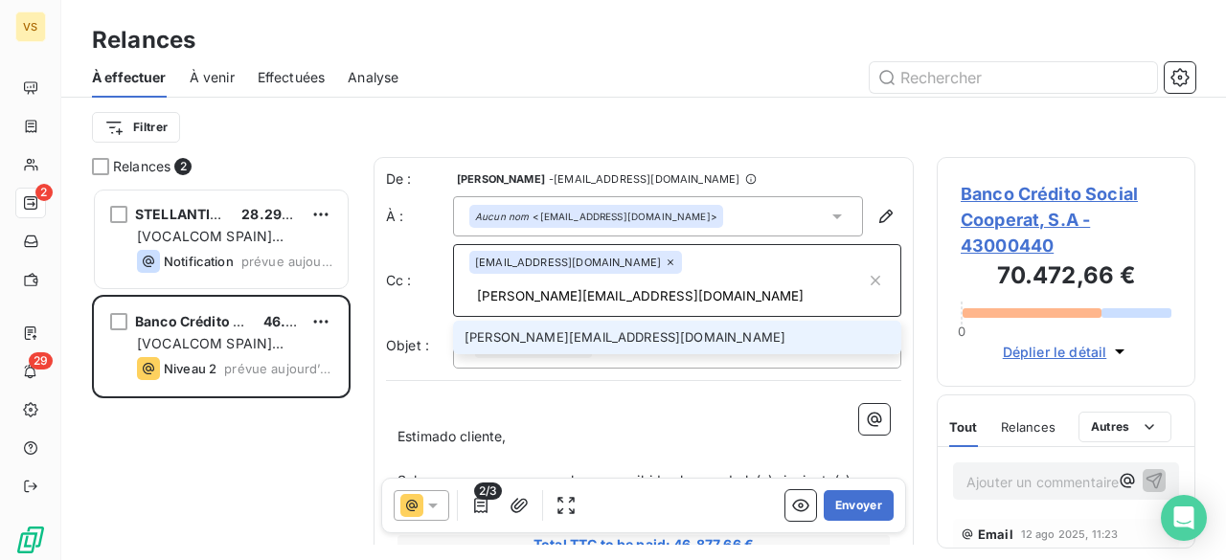
type input "[PERSON_NAME][EMAIL_ADDRESS][DOMAIN_NAME]"
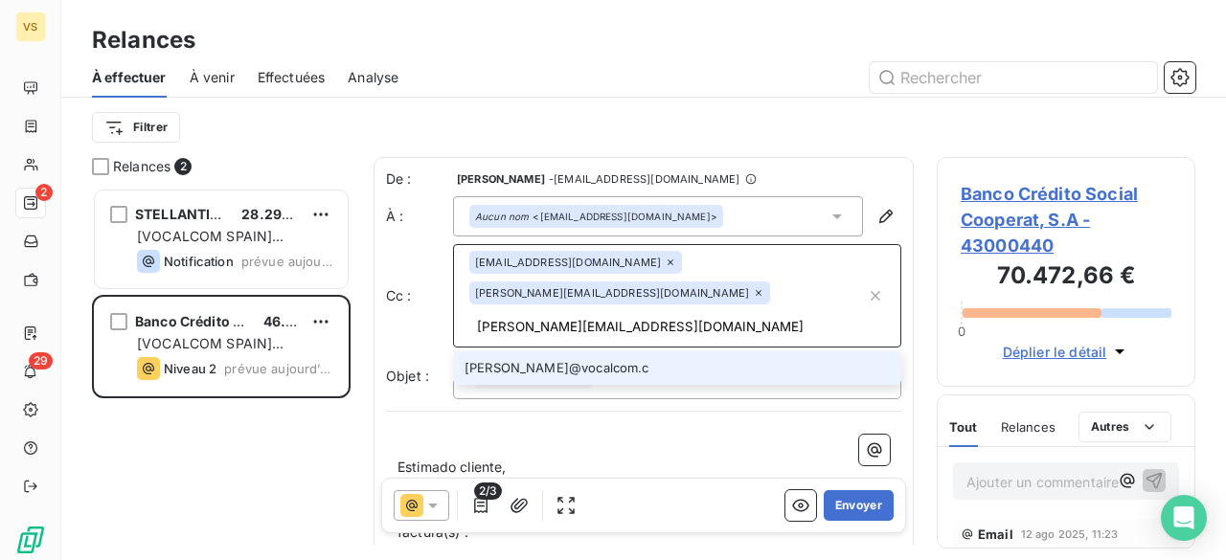
type input "[PERSON_NAME][EMAIL_ADDRESS][DOMAIN_NAME]"
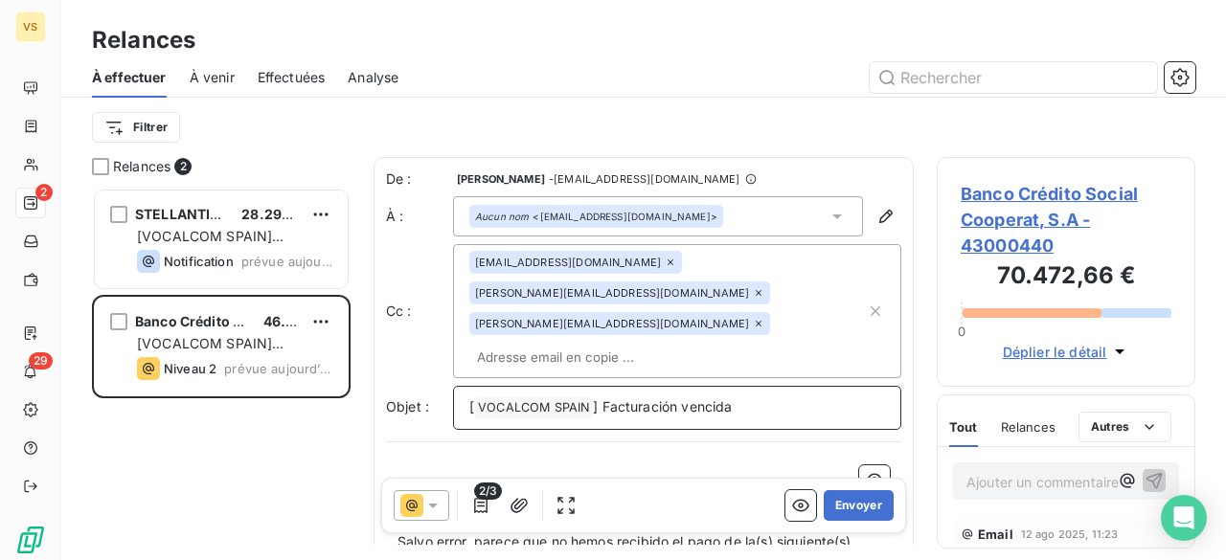
click at [798, 396] on p "[ VOCALCOM SPAIN ﻿ ] Facturación vencida" at bounding box center [677, 407] width 416 height 23
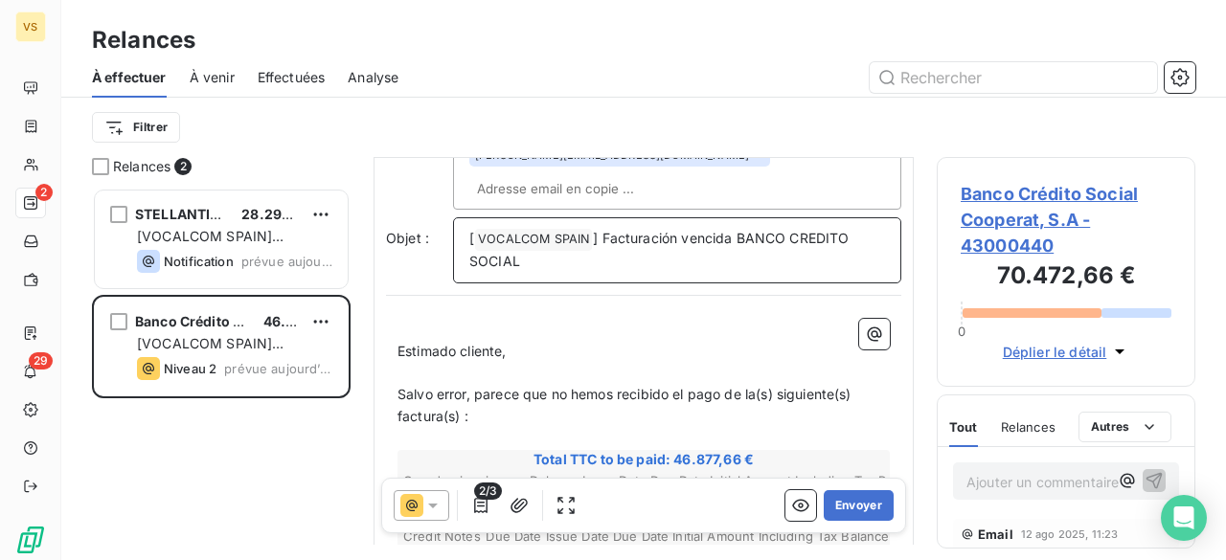
scroll to position [192, 0]
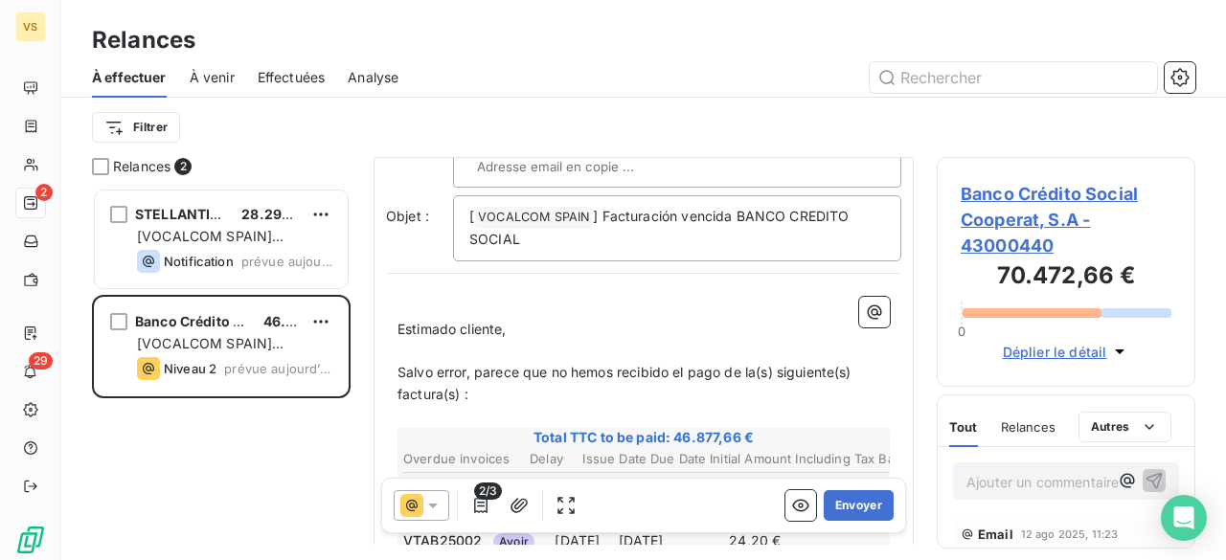
click at [760, 364] on span "Salvo error, parece que no hemos recibido el pago de la(s) siguiente(s) factura…" at bounding box center [626, 383] width 458 height 38
click at [768, 364] on span "Salvo error, parece que no hemos recibido el pago de las) siguiente(s) factura(…" at bounding box center [623, 383] width 453 height 38
click at [827, 364] on span "Salvo error, parece que no hemos recibido el pago de las siguiente(s) factura(s…" at bounding box center [621, 383] width 448 height 38
click at [836, 364] on span "Salvo error, parece que no hemos recibido el pago de las siguientes) factura(s)…" at bounding box center [618, 383] width 442 height 38
click at [441, 364] on span "Salvo error, parece que no hemos recibido el pago de las siguientes factura(s) :" at bounding box center [616, 383] width 438 height 38
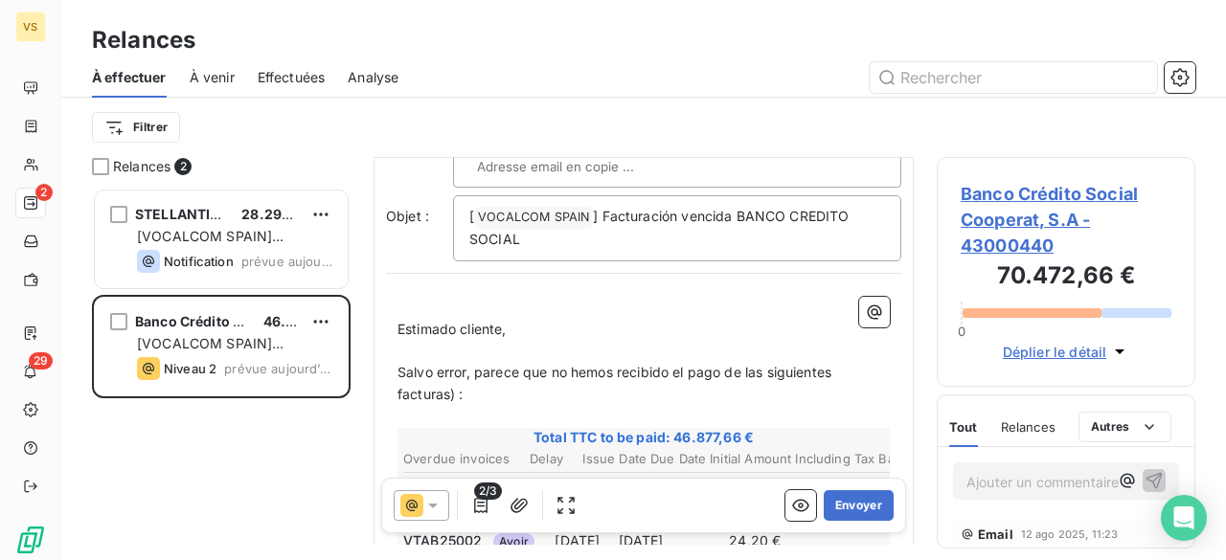
click at [449, 364] on span "Salvo error, parece que no hemos recibido el pago de las siguientes facturas) :" at bounding box center [616, 383] width 438 height 38
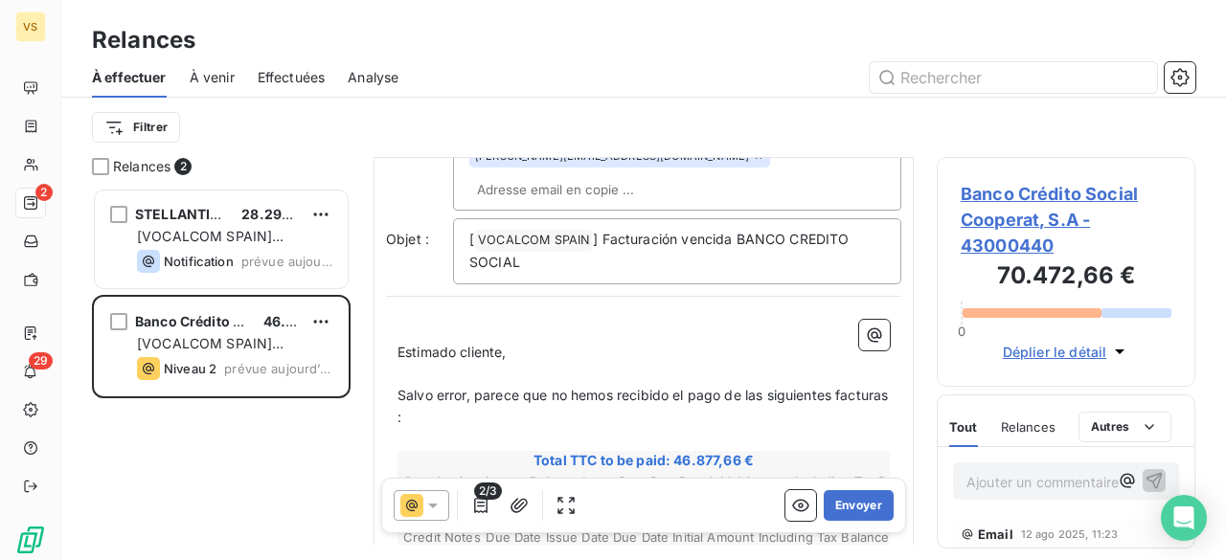
scroll to position [385, 0]
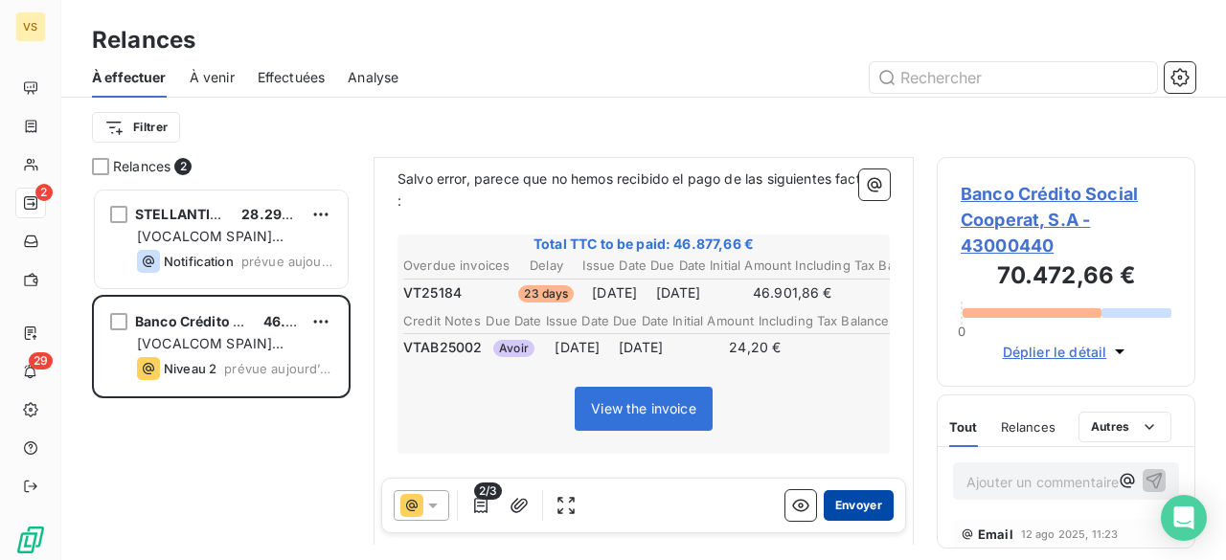
click at [826, 514] on button "Envoyer" at bounding box center [859, 505] width 70 height 31
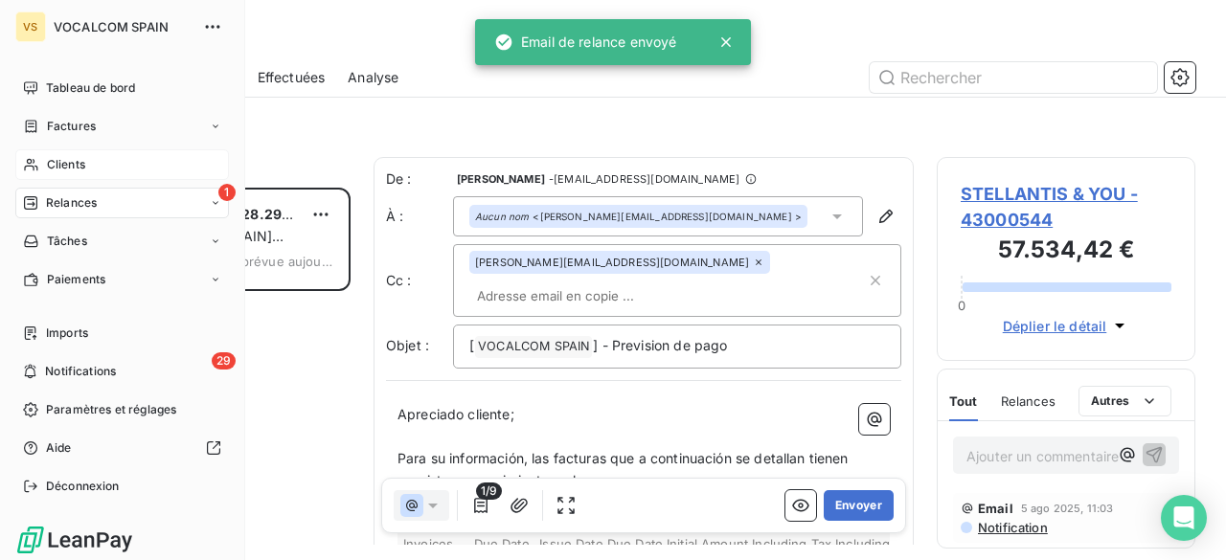
click at [75, 163] on span "Clients" at bounding box center [66, 164] width 38 height 17
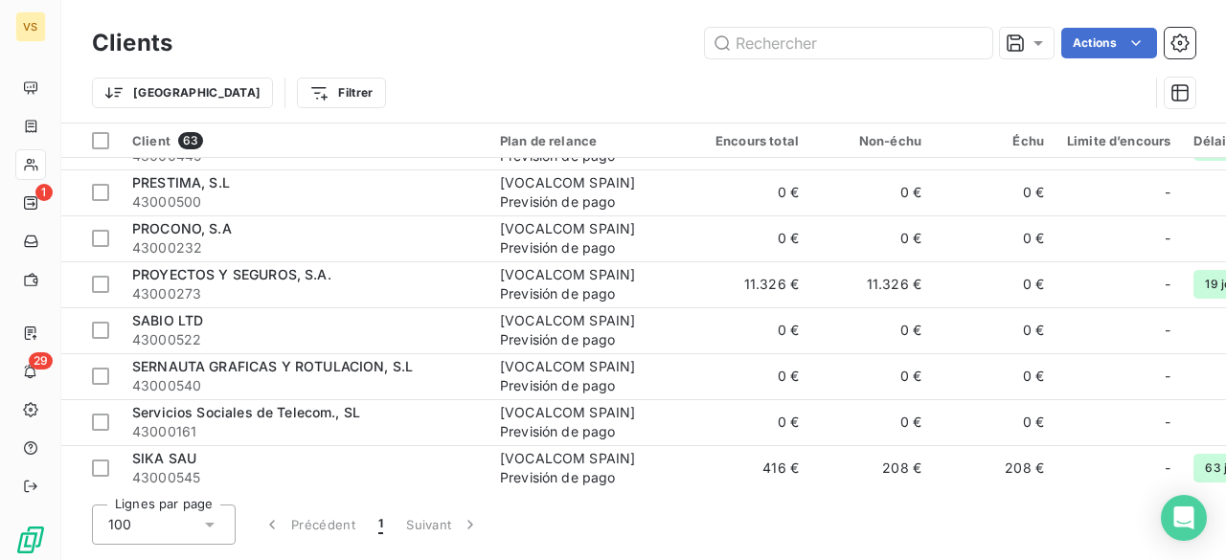
scroll to position [1819, 0]
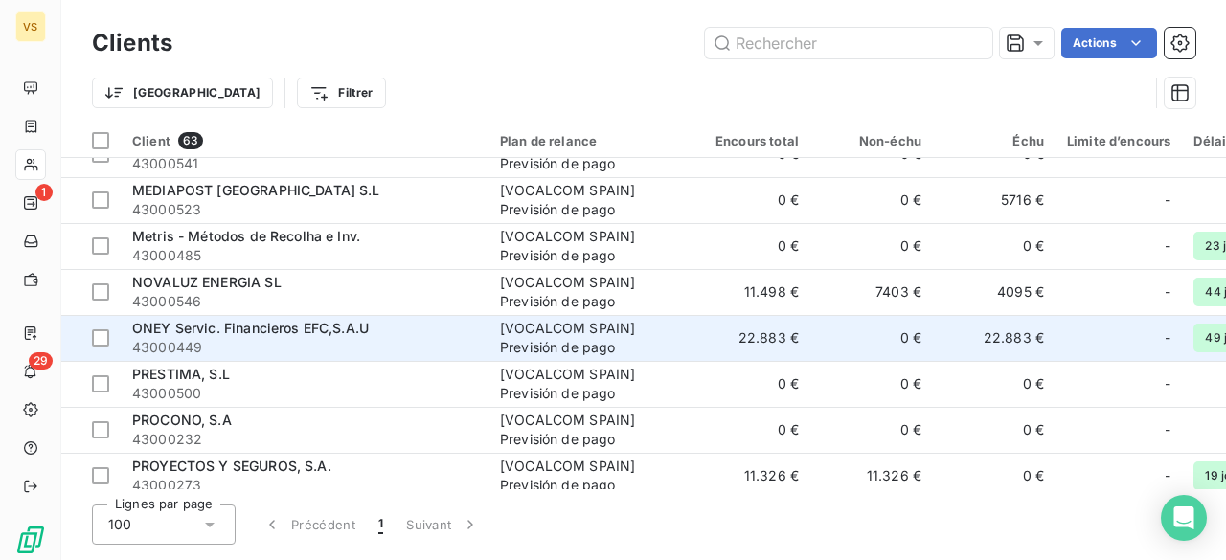
click at [387, 341] on span "43000449" at bounding box center [304, 347] width 345 height 19
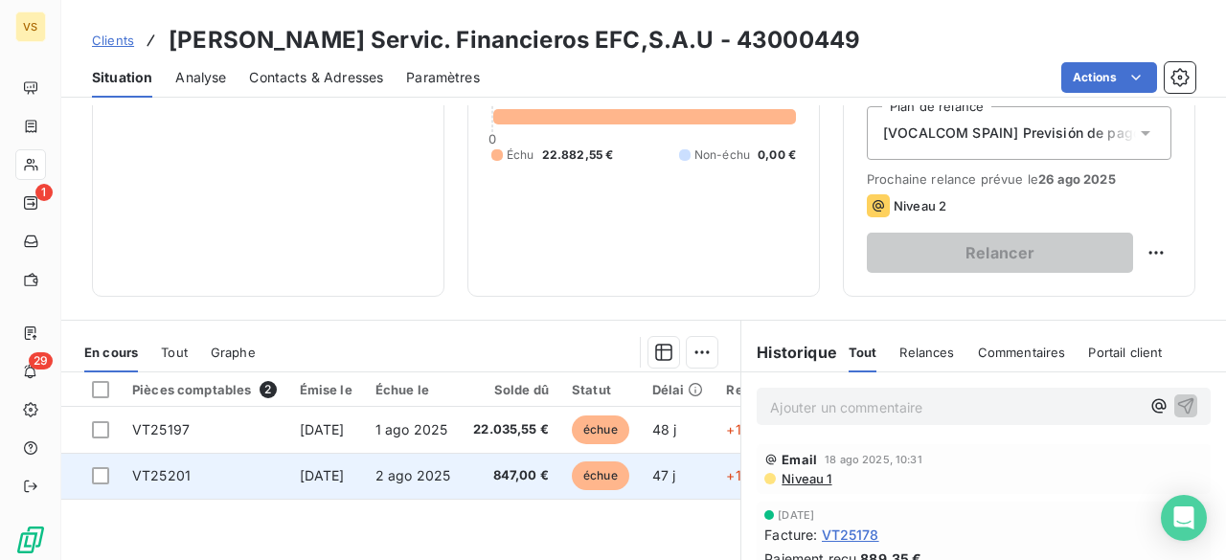
scroll to position [192, 0]
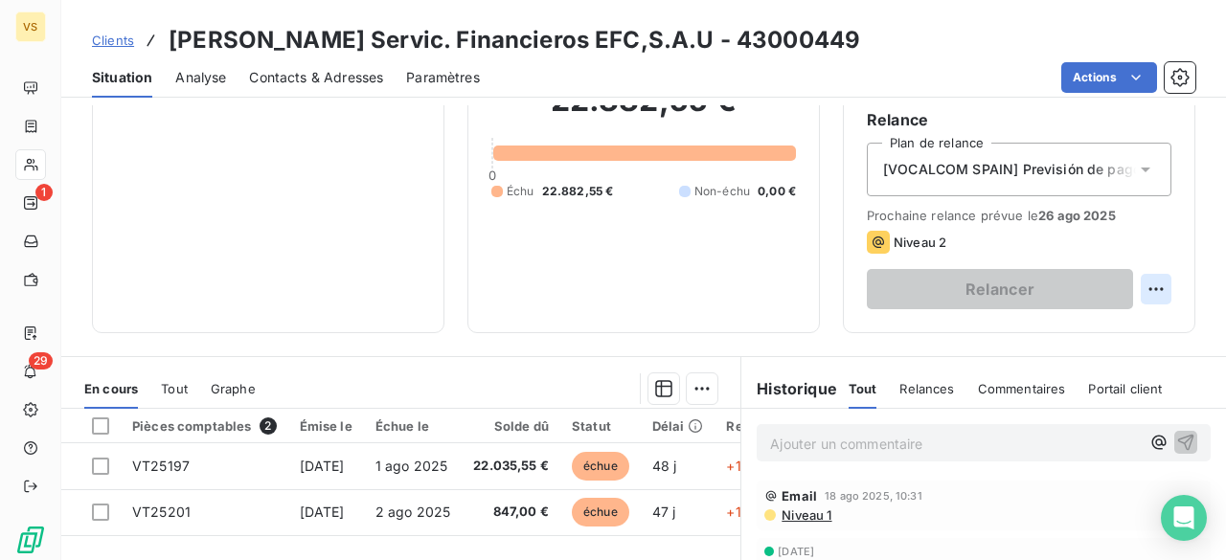
click at [1145, 288] on html "VS 1 29 Clients [PERSON_NAME] Servic. Financieros EFC,S.A.U - 43000449 Situatio…" at bounding box center [613, 280] width 1226 height 560
click at [1067, 321] on div "Replanifier cette action" at bounding box center [1062, 330] width 171 height 31
select select "7"
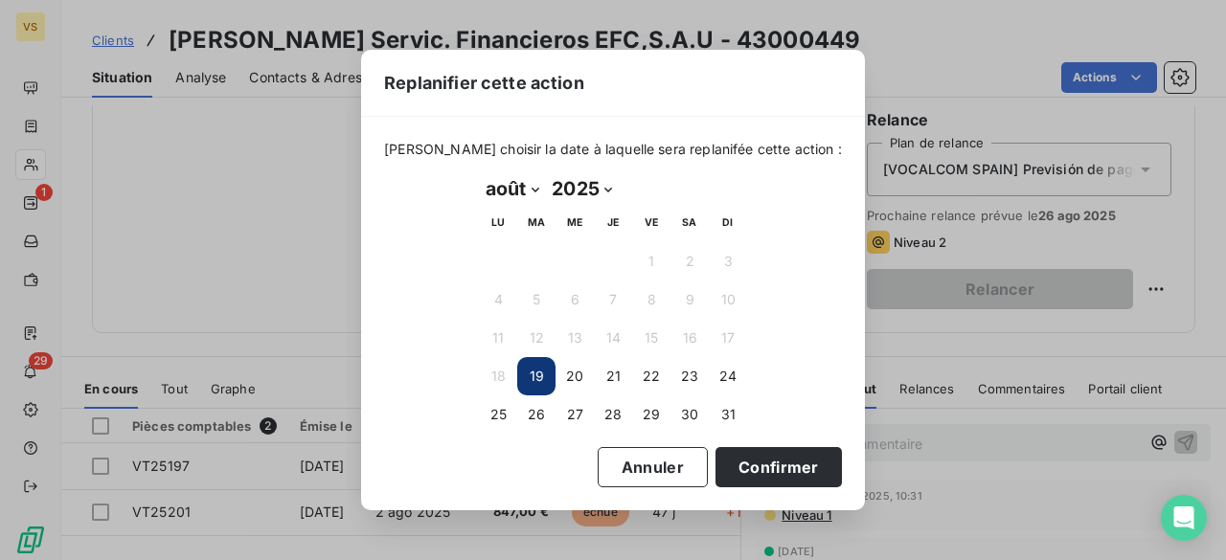
click at [549, 378] on button "19" at bounding box center [536, 376] width 38 height 38
click at [760, 459] on button "Confirmer" at bounding box center [778, 467] width 126 height 40
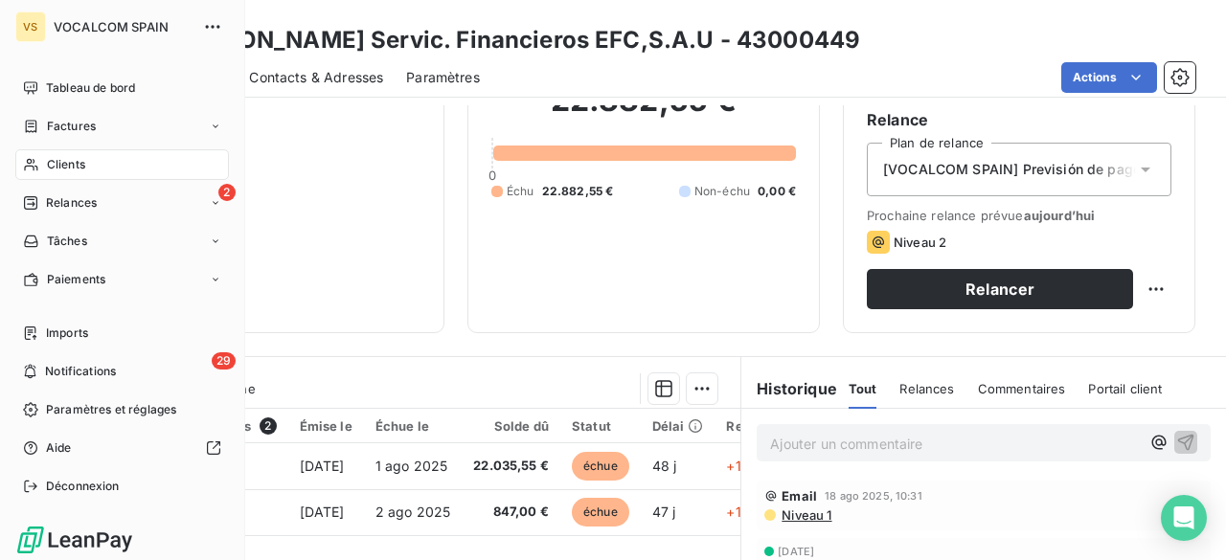
drag, startPoint x: 46, startPoint y: 205, endPoint x: 137, endPoint y: 223, distance: 92.8
click at [46, 205] on span "Relances" at bounding box center [71, 202] width 51 height 17
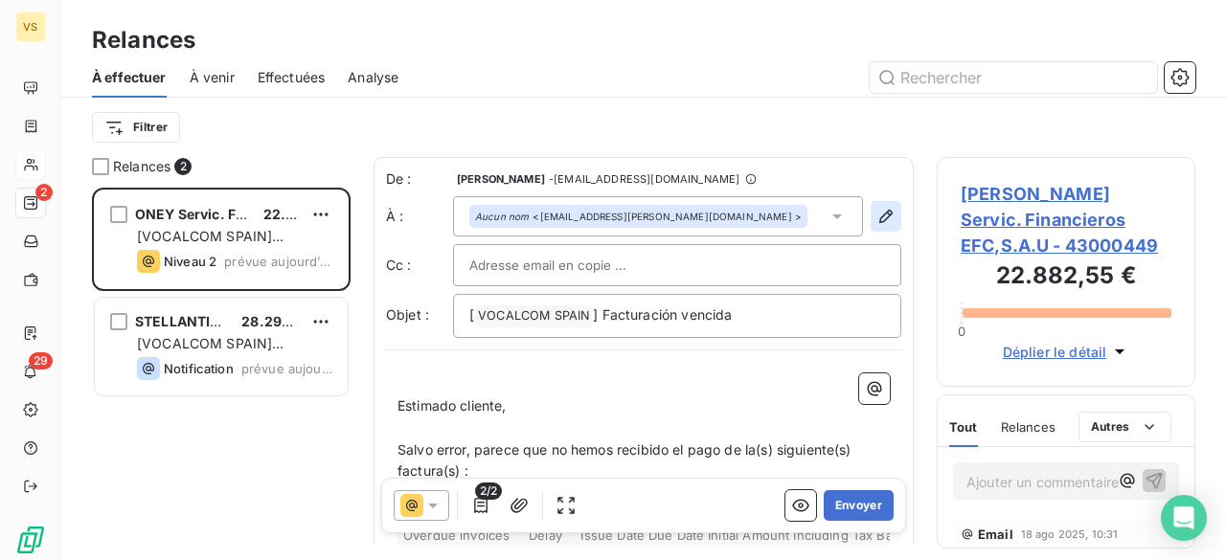
click at [879, 221] on icon "button" at bounding box center [885, 216] width 13 height 13
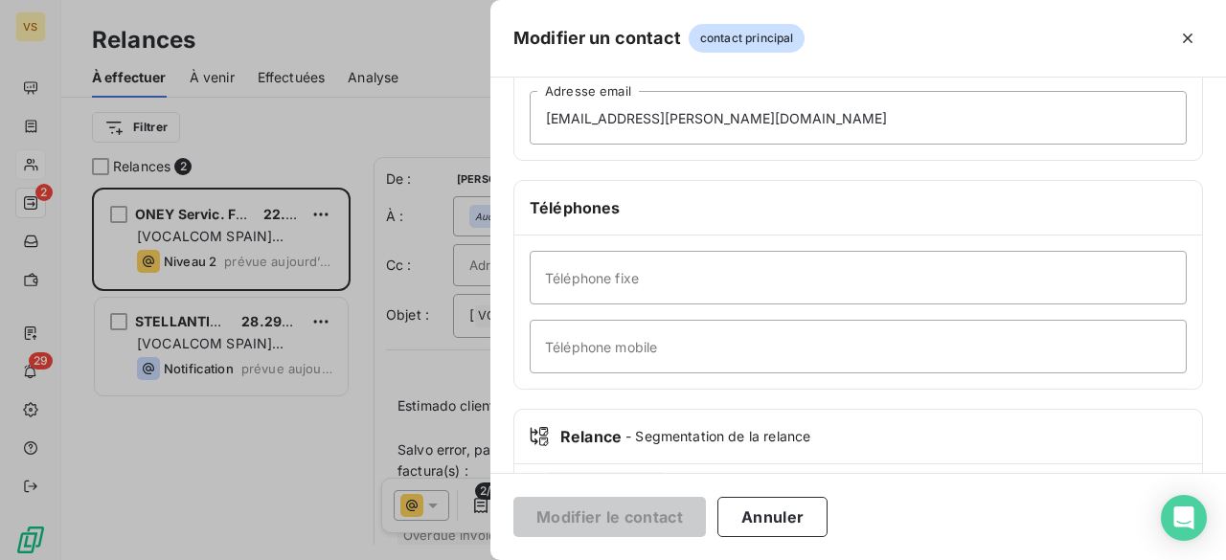
scroll to position [383, 0]
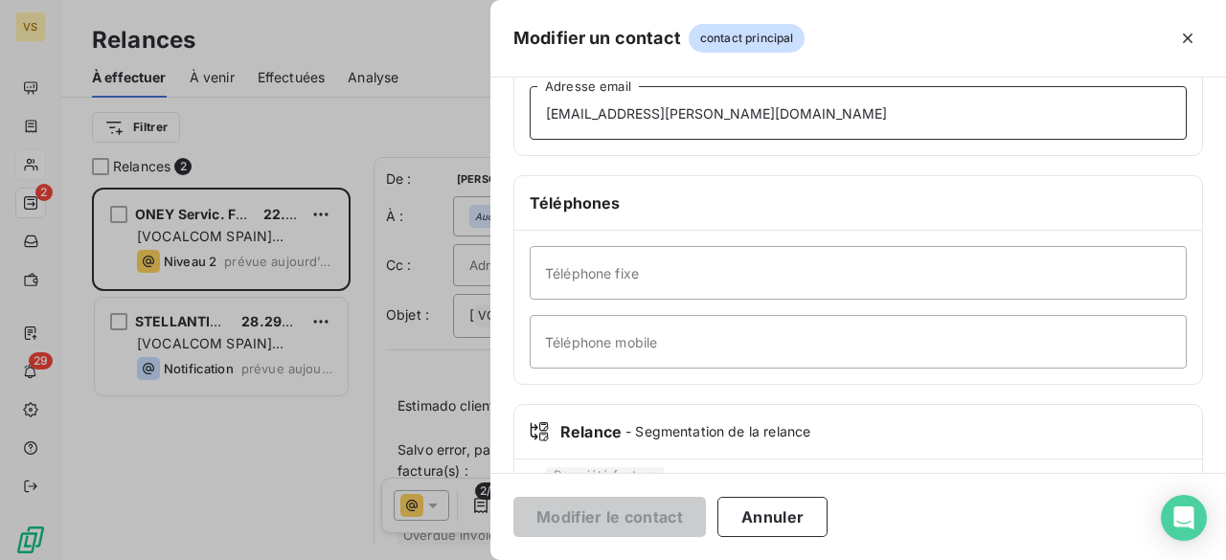
drag, startPoint x: 776, startPoint y: 118, endPoint x: 494, endPoint y: 103, distance: 281.9
click at [494, 103] on div "Informations générales Civilité Prénom Nom Adresse e-mail [EMAIL_ADDRESS][PERSO…" at bounding box center [857, 143] width 735 height 850
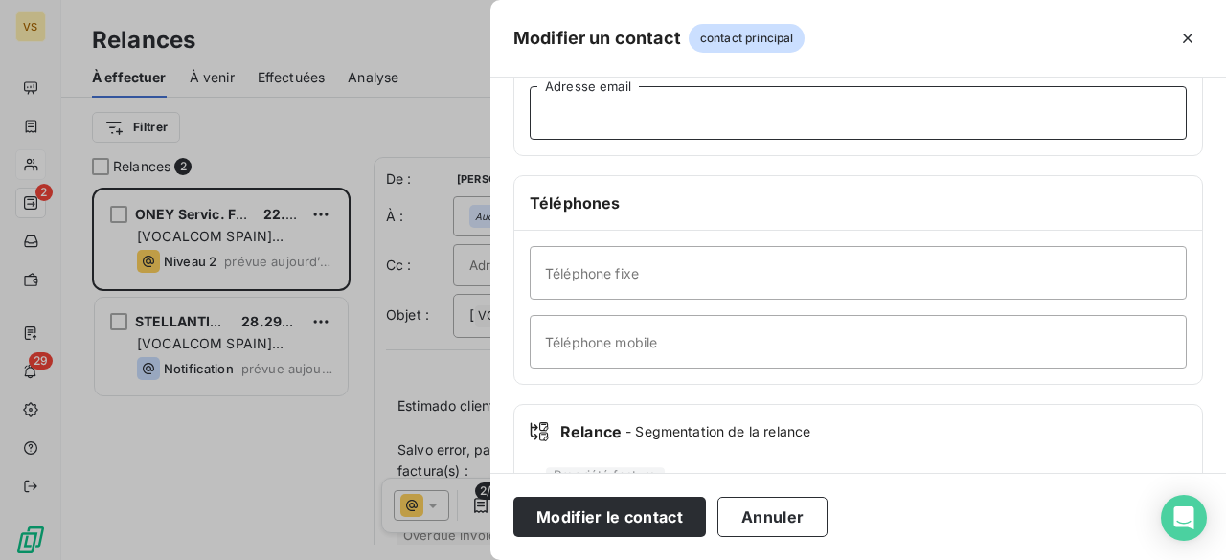
paste input "[EMAIL_ADDRESS][PERSON_NAME][DOMAIN_NAME]"
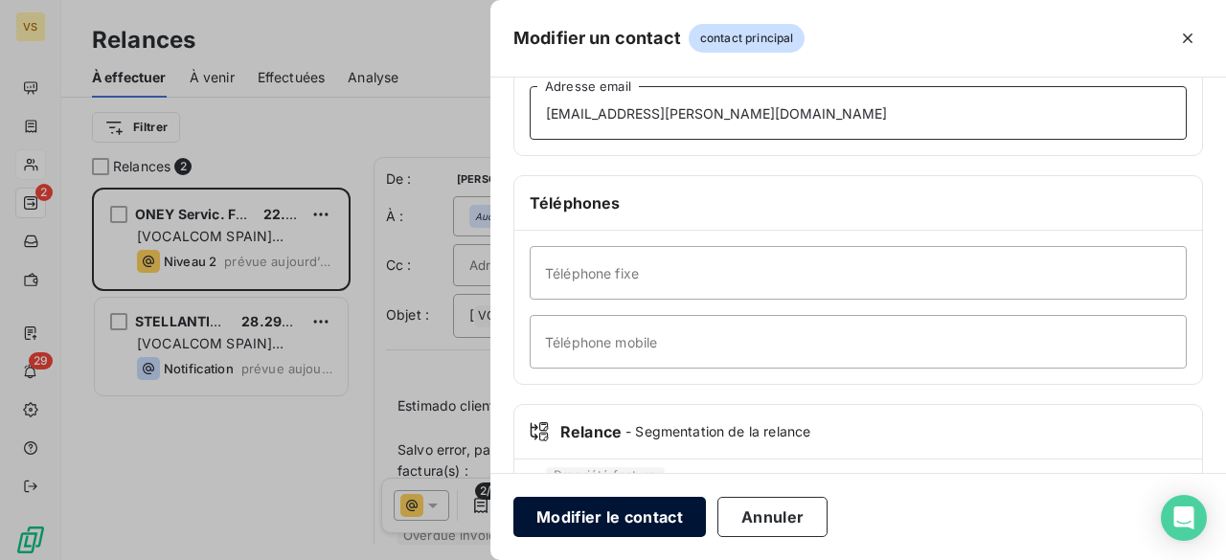
type input "[EMAIL_ADDRESS][PERSON_NAME][DOMAIN_NAME]"
click at [659, 522] on button "Modifier le contact" at bounding box center [609, 517] width 192 height 40
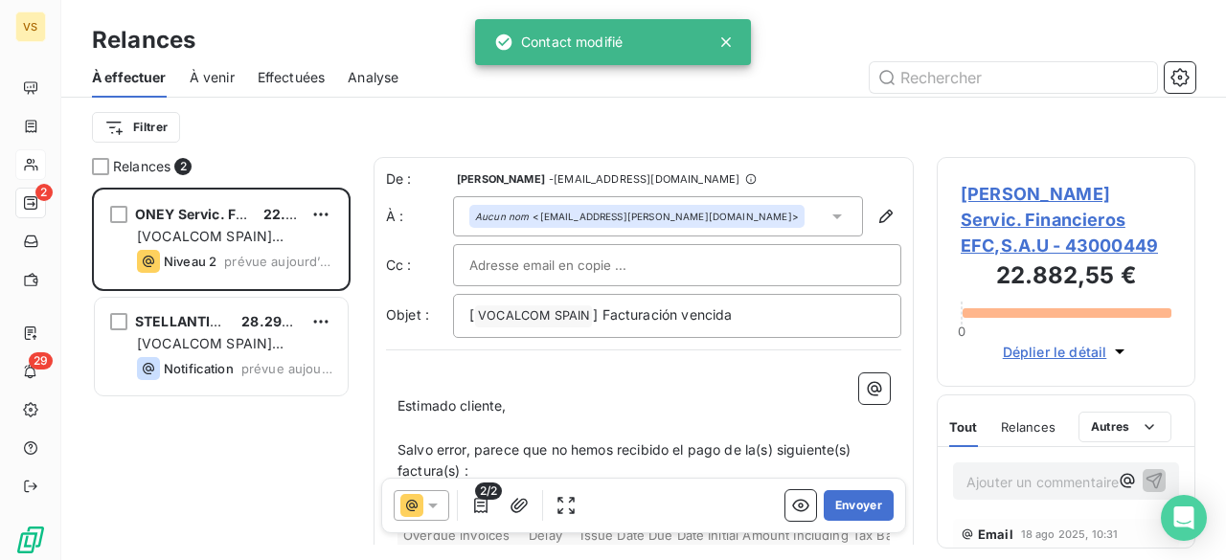
click at [585, 271] on input "text" at bounding box center [572, 265] width 206 height 29
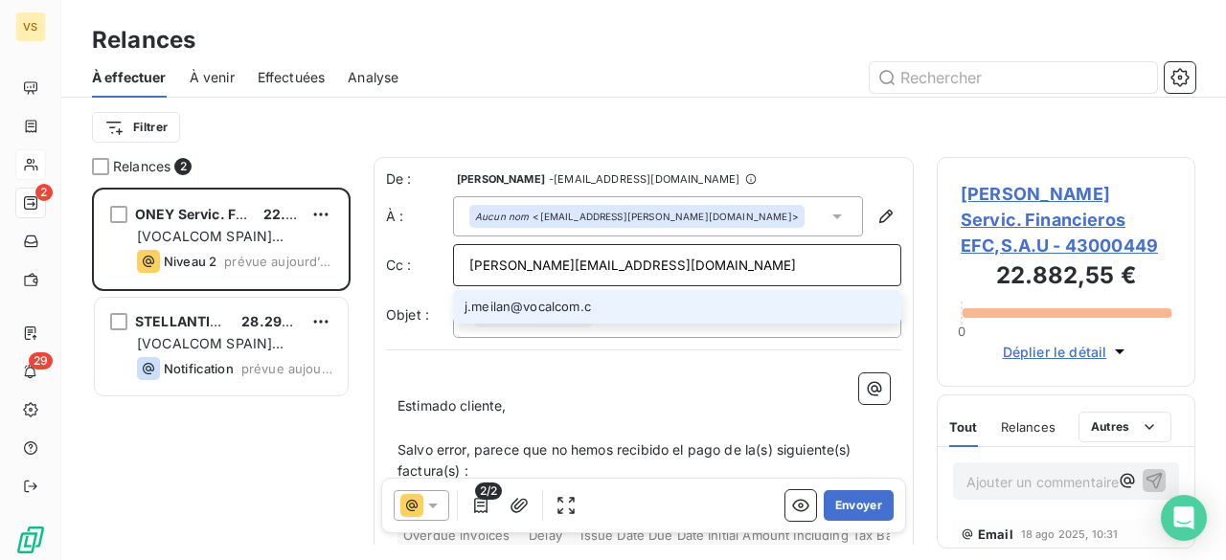
type input "[PERSON_NAME][EMAIL_ADDRESS][DOMAIN_NAME]"
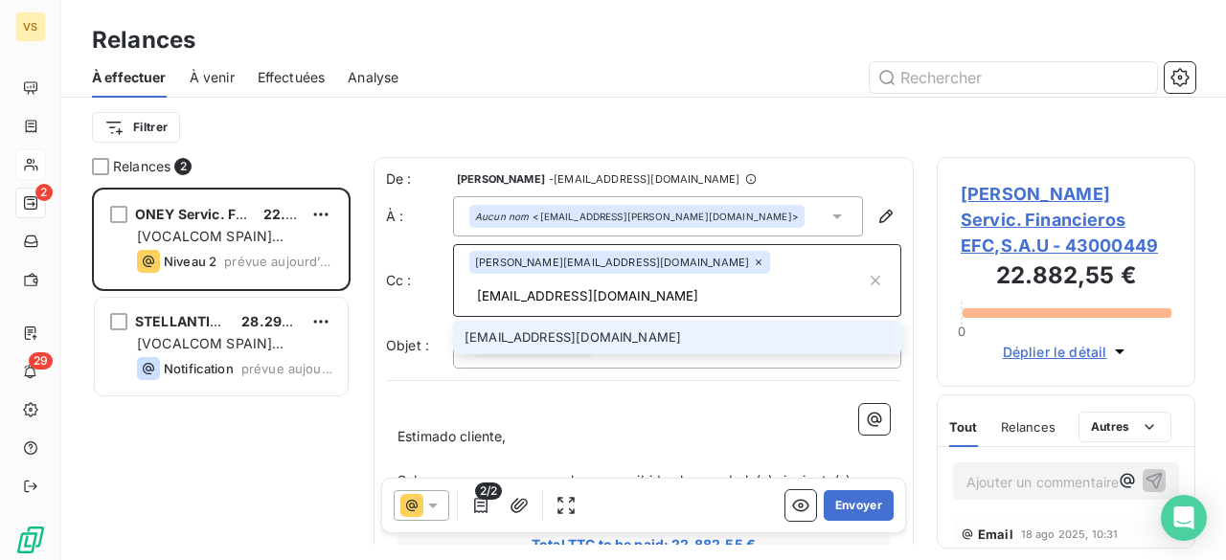
type input "[EMAIL_ADDRESS][DOMAIN_NAME]"
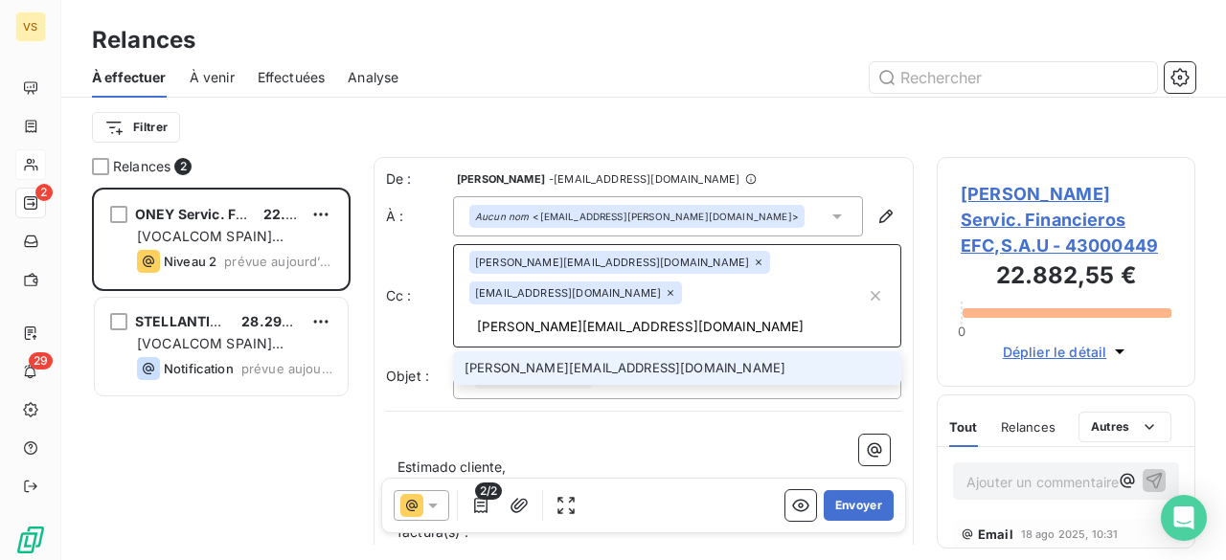
type input "[PERSON_NAME][EMAIL_ADDRESS][DOMAIN_NAME]"
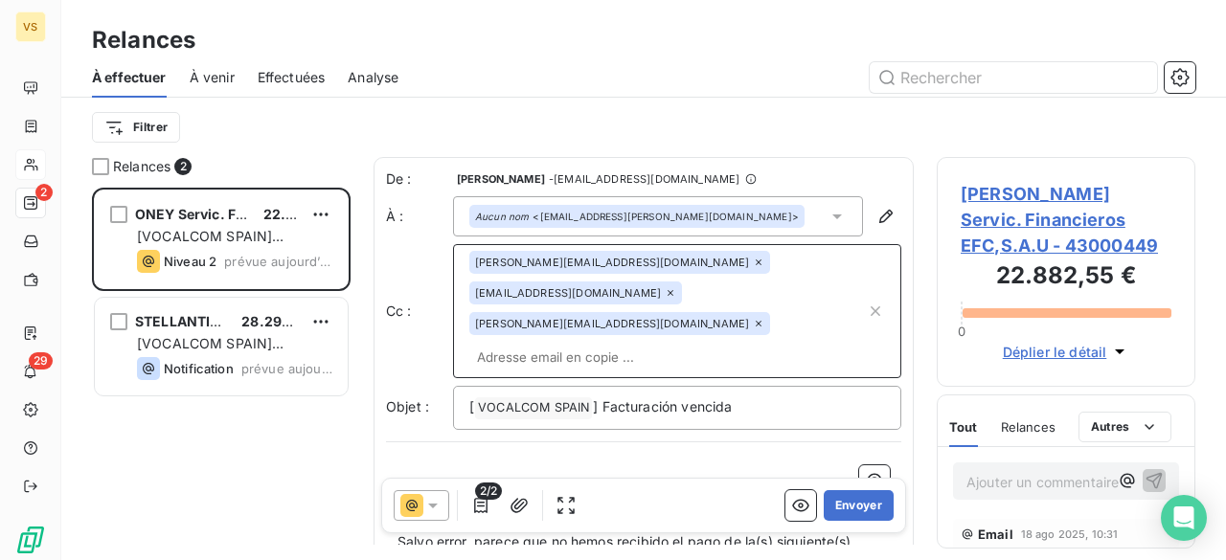
click at [751, 386] on div "[ VOCALCOM SPAIN ﻿ ] Facturación vencida" at bounding box center [677, 408] width 448 height 44
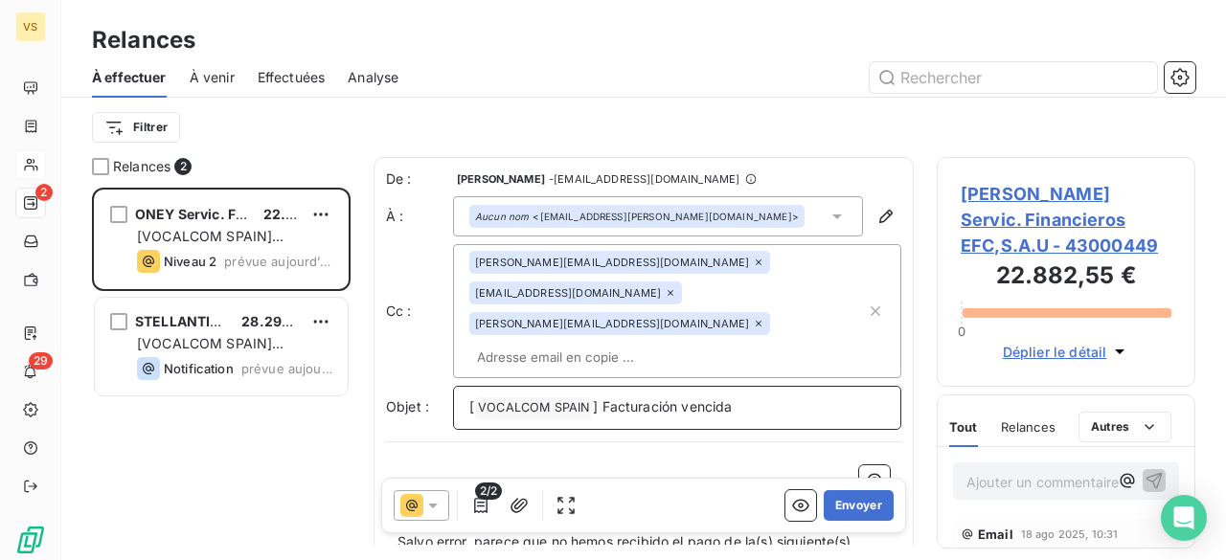
click at [773, 396] on p "[ VOCALCOM SPAIN ﻿ ] Facturación vencida" at bounding box center [677, 407] width 416 height 23
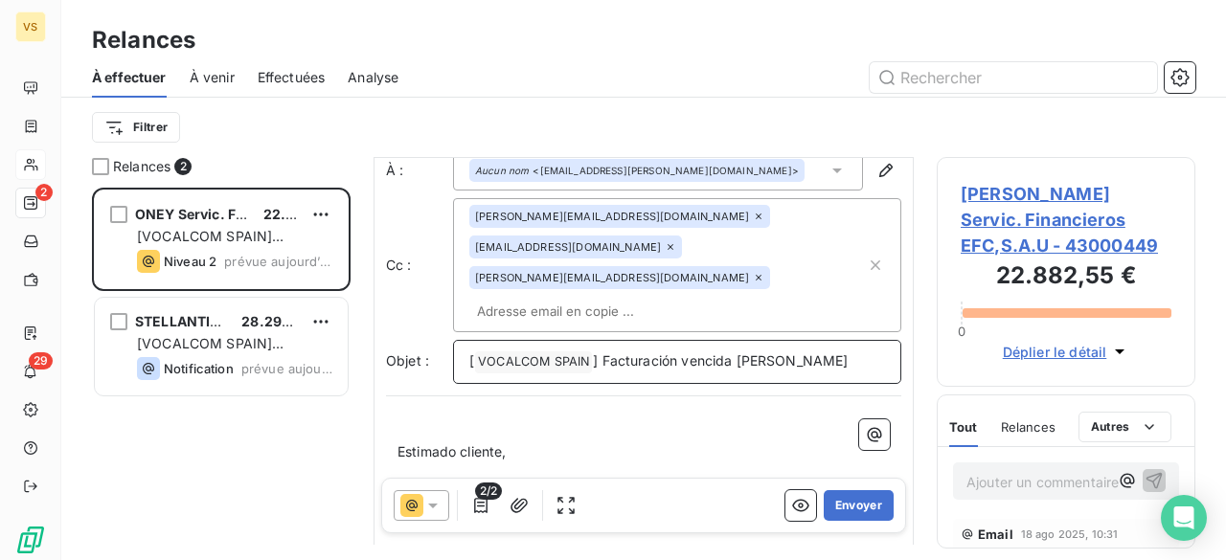
scroll to position [193, 0]
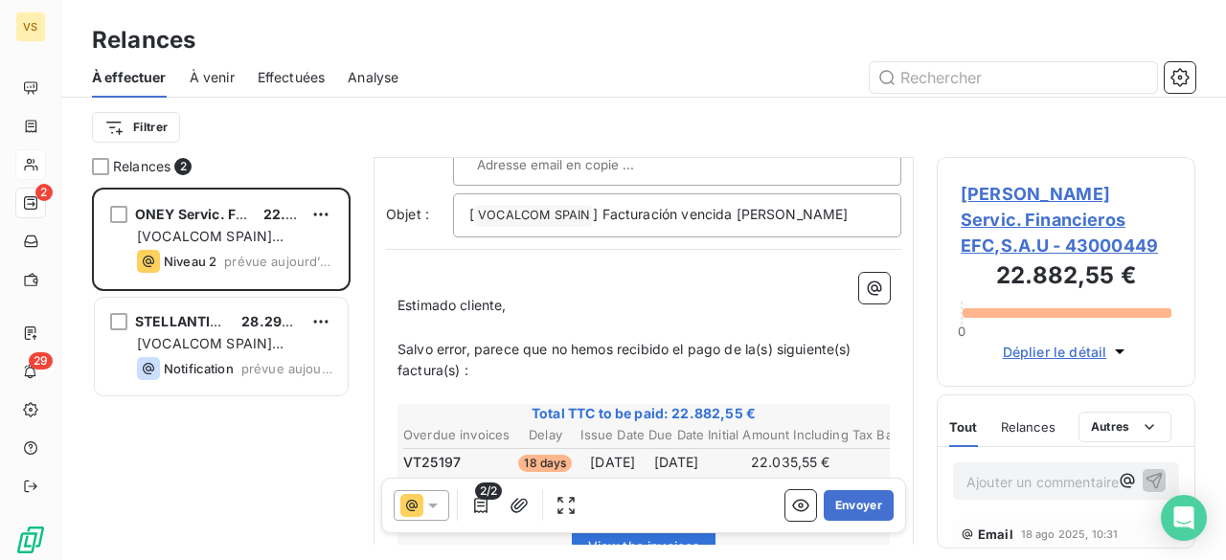
click at [757, 341] on span "Salvo error, parece que no hemos recibido el pago de la(s) siguiente(s) factura…" at bounding box center [626, 360] width 458 height 38
click at [766, 341] on span "Salvo error, parece que no hemos recibido el pago de las) siguiente(s) factura(…" at bounding box center [623, 360] width 453 height 38
click at [829, 341] on span "Salvo error, parece que no hemos recibido el pago de las siguiente(s) factura(s…" at bounding box center [621, 360] width 448 height 38
click at [835, 341] on span "Salvo error, parece que no hemos recibido el pago de las siguientes) factura(s)…" at bounding box center [618, 360] width 442 height 38
click at [444, 341] on span "Salvo error, parece que no hemos recibido el pago de las siguientes factura(s) :" at bounding box center [616, 360] width 438 height 38
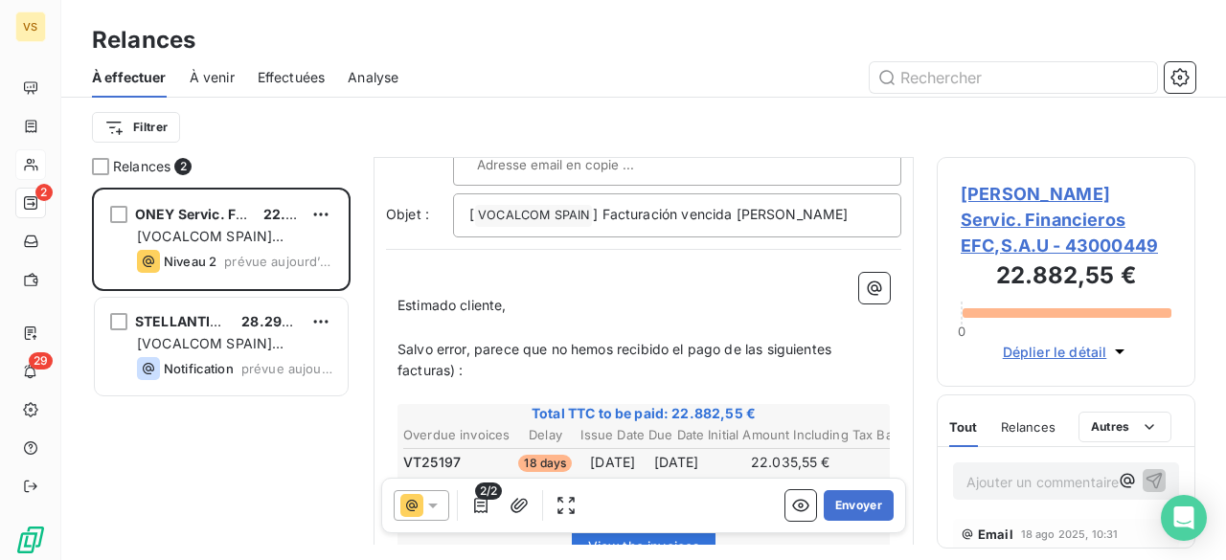
click at [450, 341] on span "Salvo error, parece que no hemos recibido el pago de las siguientes facturas) :" at bounding box center [616, 360] width 438 height 38
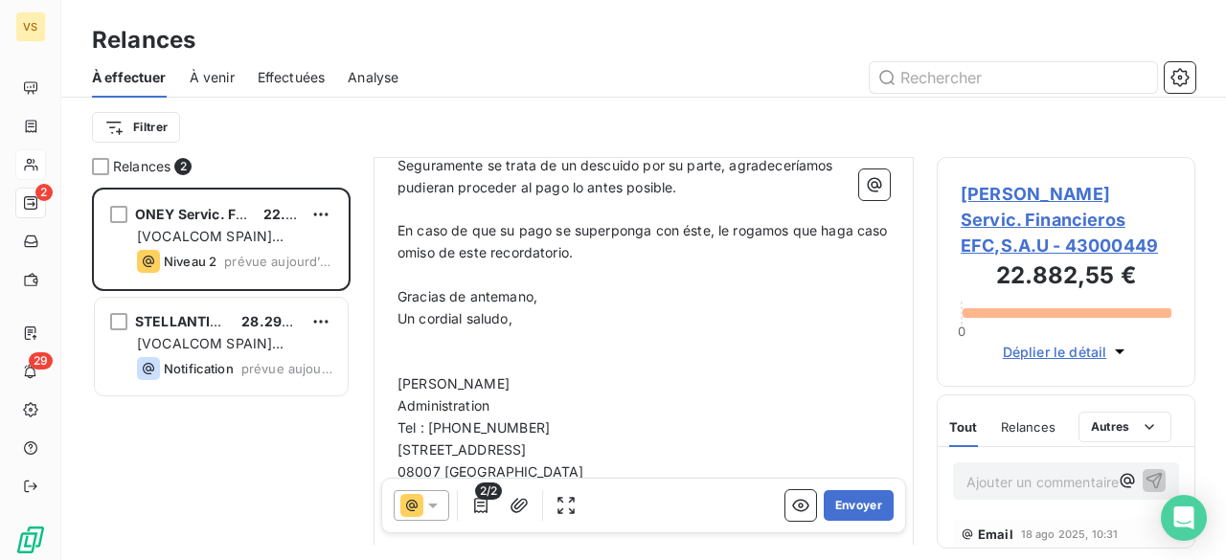
scroll to position [672, 0]
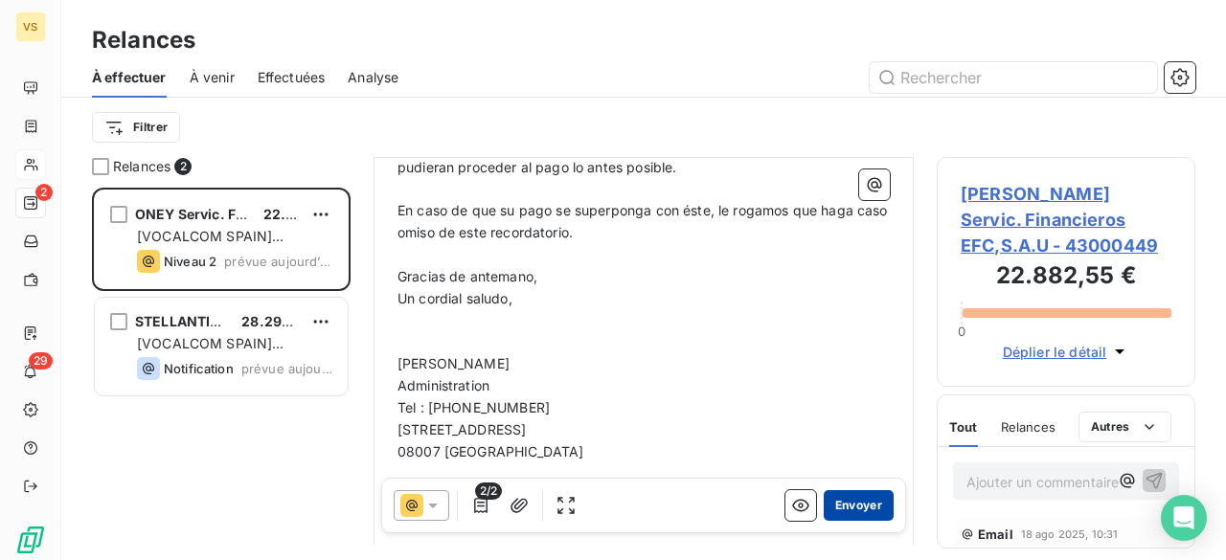
click at [861, 510] on button "Envoyer" at bounding box center [859, 505] width 70 height 31
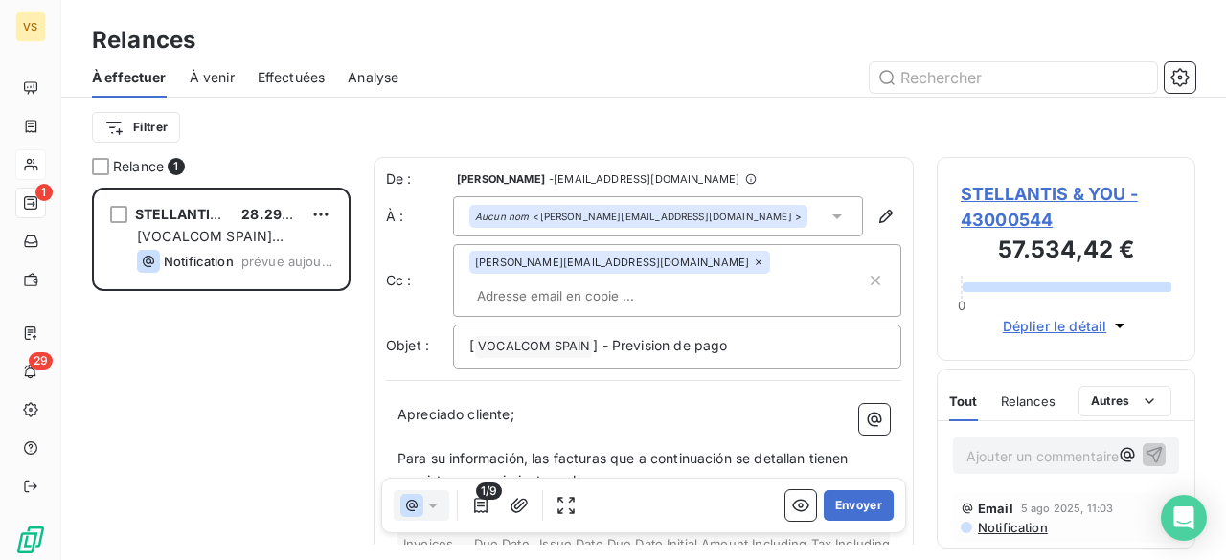
click at [283, 73] on span "Effectuées" at bounding box center [292, 77] width 68 height 19
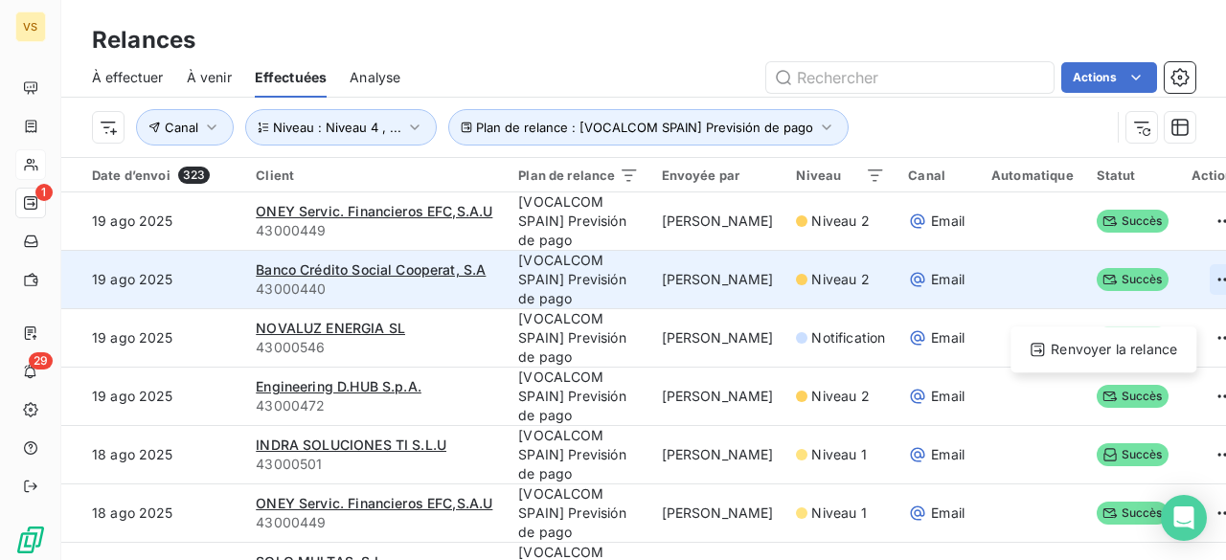
click at [1168, 300] on html "VS 1 29 Relances À effectuer À venir Effectuées Analyse Actions Plan de relance…" at bounding box center [613, 280] width 1226 height 560
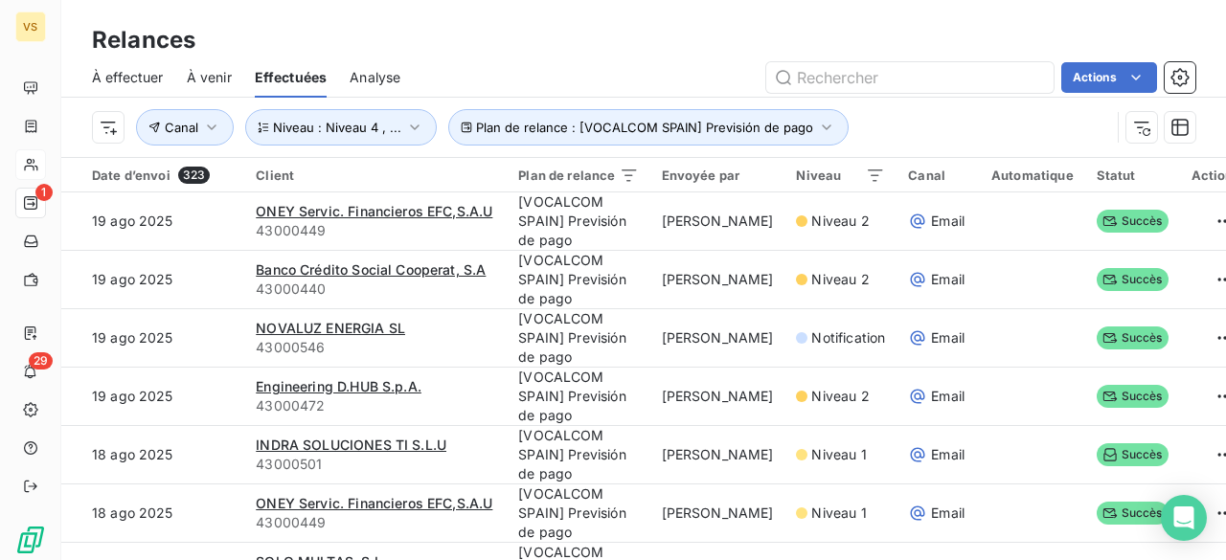
click at [1085, 311] on html "VS 1 29 Relances À effectuer À venir Effectuées Analyse Actions Plan de relance…" at bounding box center [613, 280] width 1226 height 560
click at [1096, 291] on span "Succès" at bounding box center [1132, 279] width 72 height 23
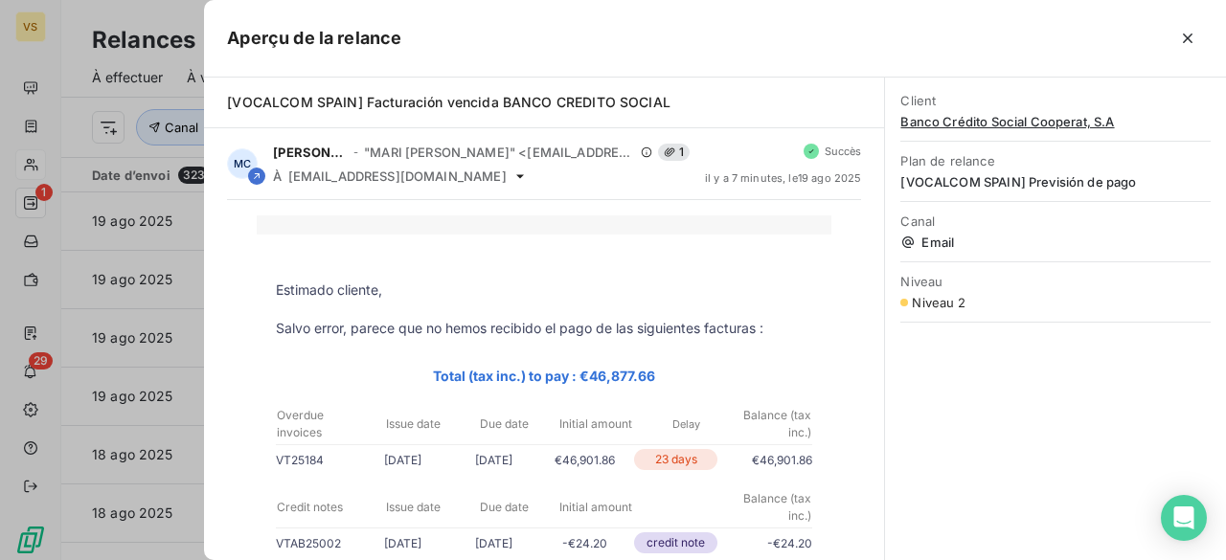
scroll to position [96, 0]
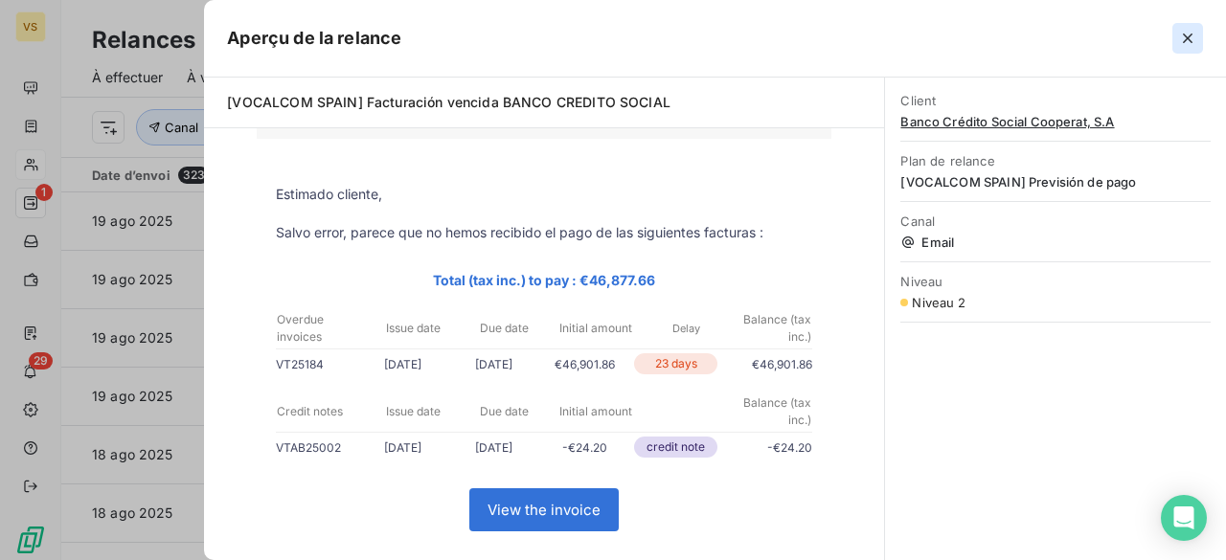
click at [1189, 37] on icon "button" at bounding box center [1187, 38] width 19 height 19
